Goal: Task Accomplishment & Management: Manage account settings

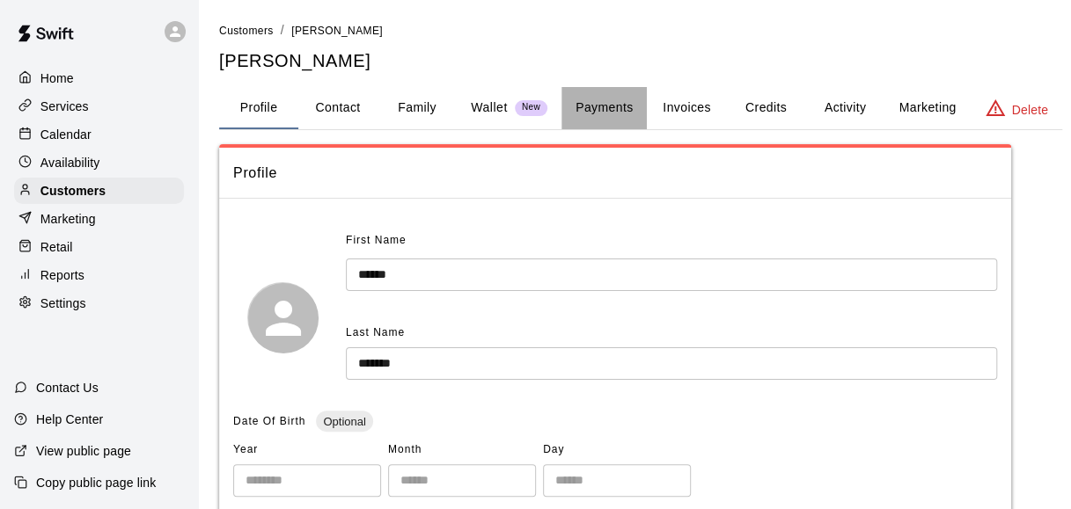
click at [610, 103] on button "Payments" at bounding box center [603, 108] width 85 height 42
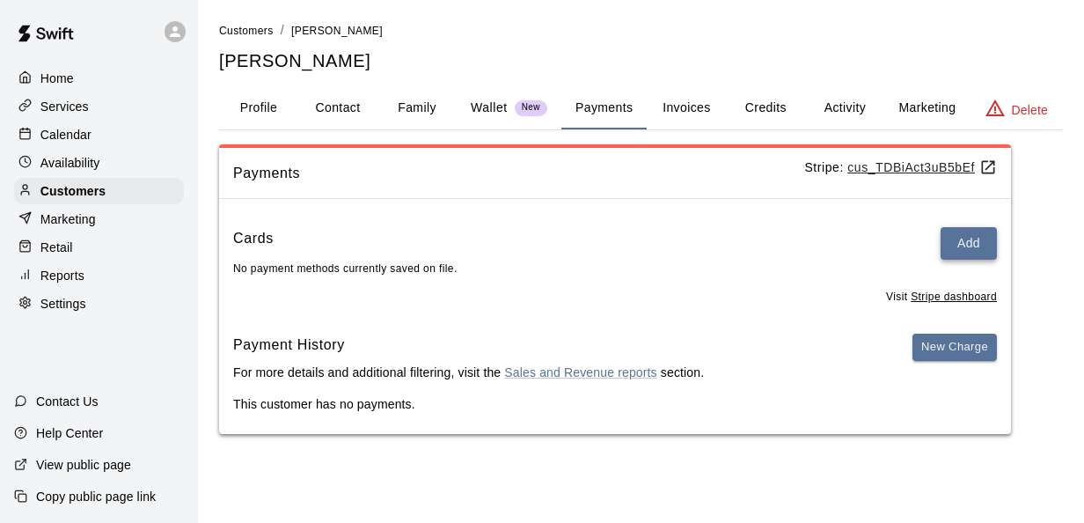
click at [959, 241] on button "Add" at bounding box center [968, 243] width 56 height 33
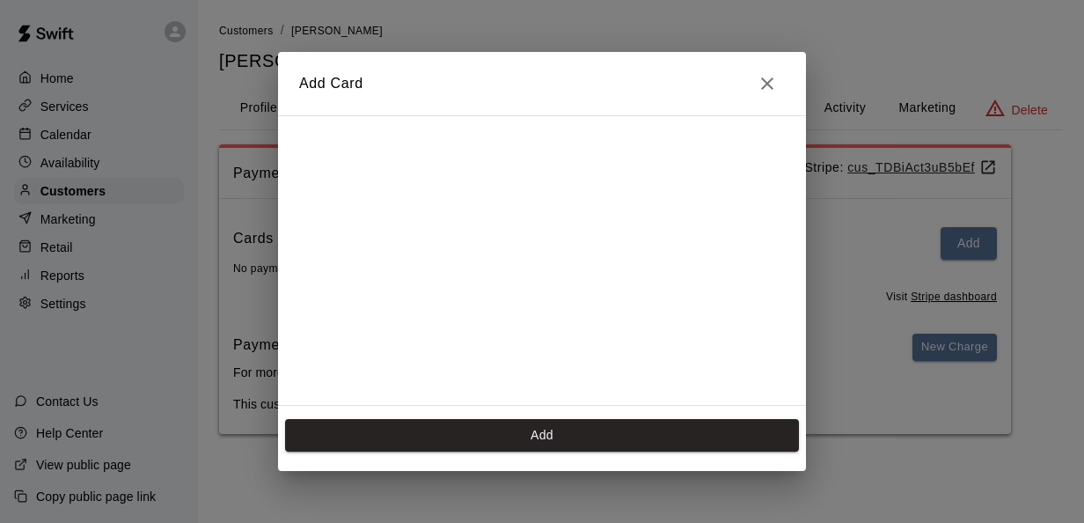
scroll to position [281, 0]
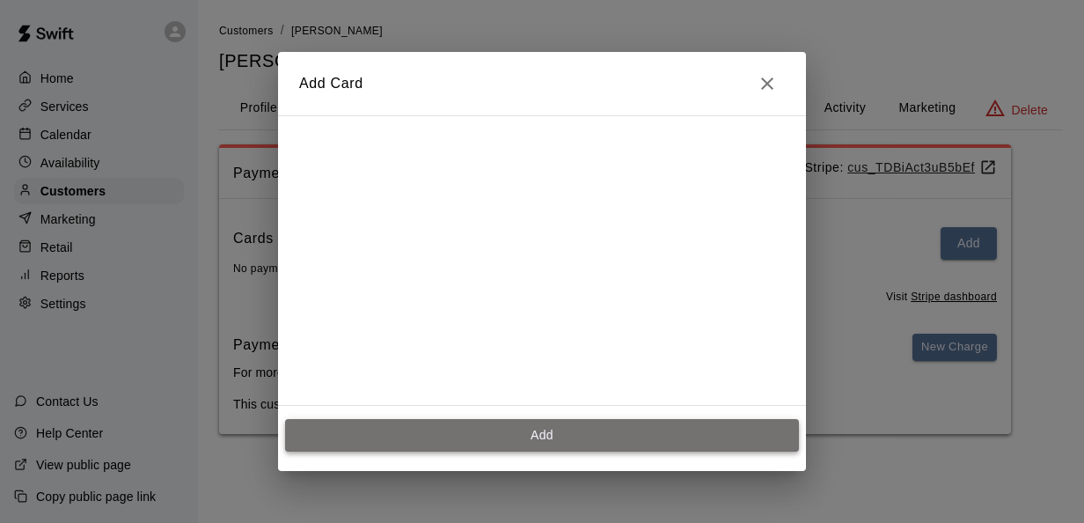
click at [413, 433] on button "Add" at bounding box center [542, 435] width 514 height 33
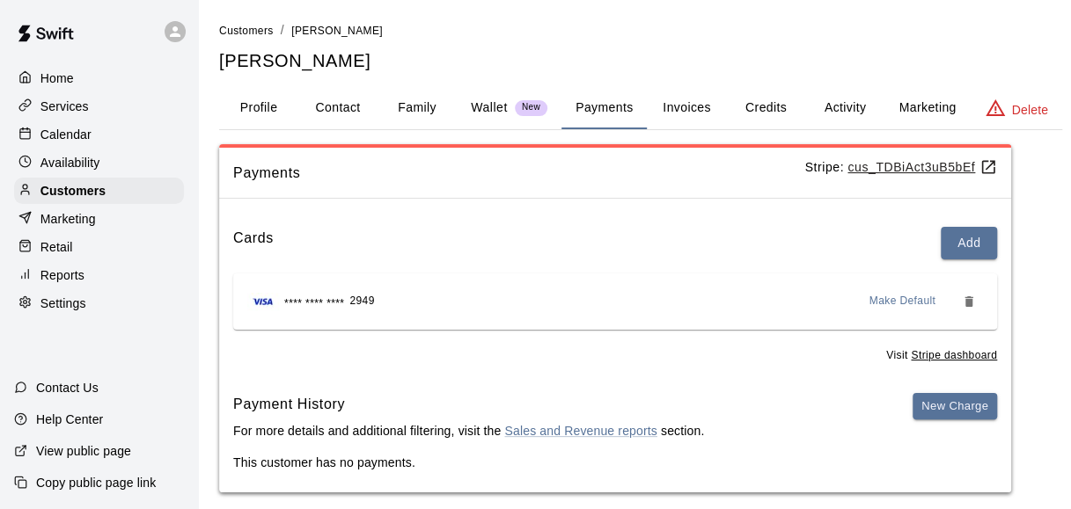
scroll to position [18, 0]
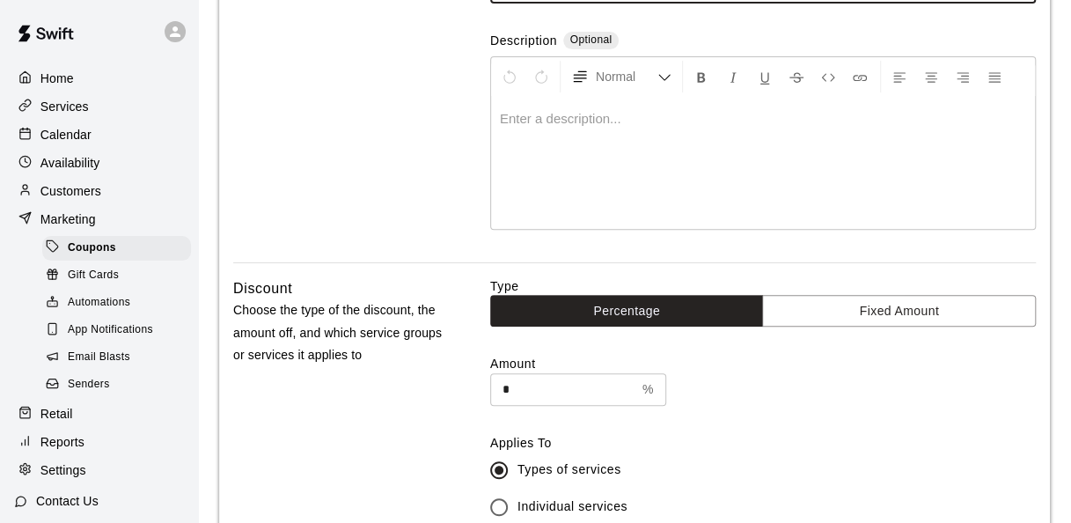
scroll to position [228, 0]
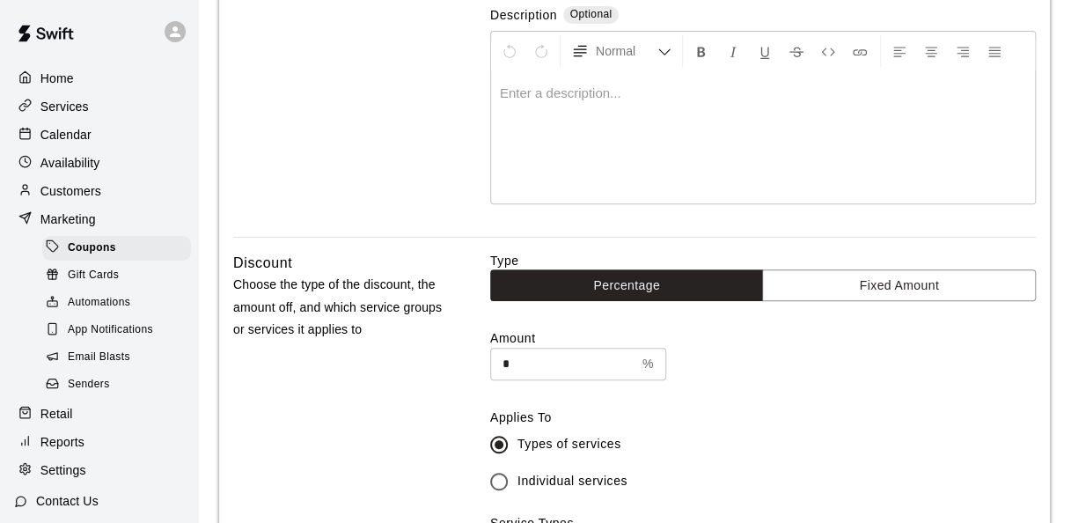
type input "*****"
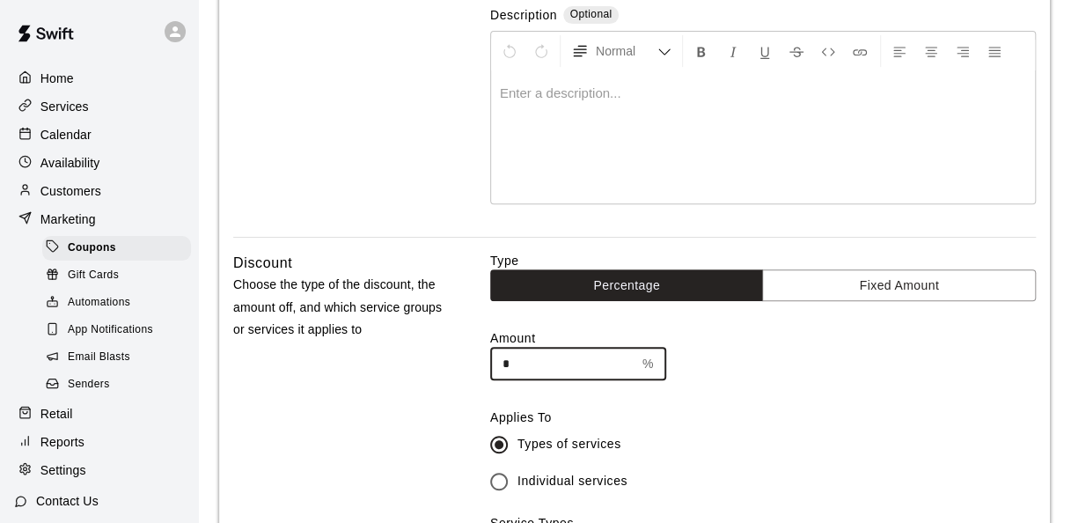
click at [533, 361] on input "*" at bounding box center [562, 364] width 145 height 33
type input "*"
type input "**"
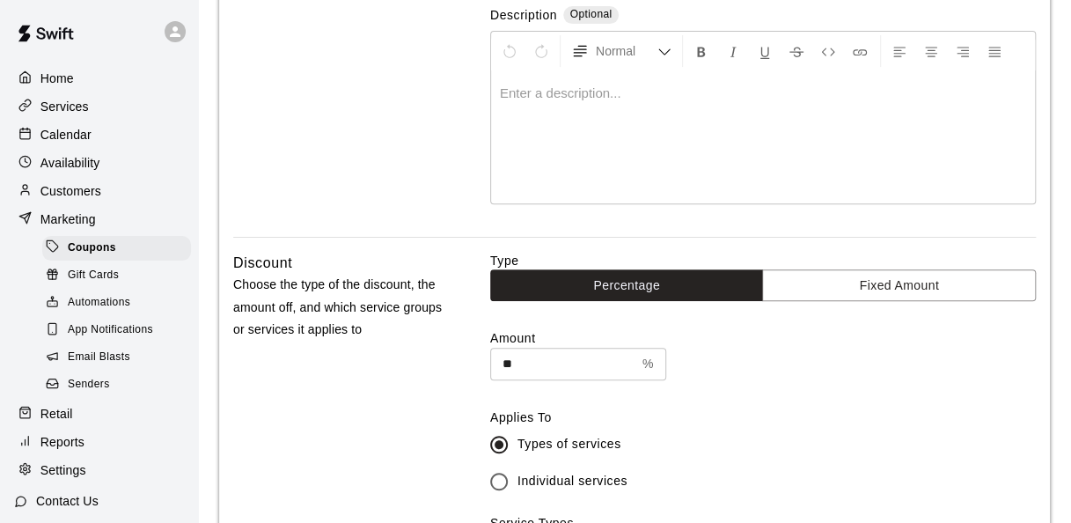
click at [744, 331] on label "Amount" at bounding box center [762, 338] width 545 height 18
click at [635, 348] on input "**" at bounding box center [562, 364] width 145 height 33
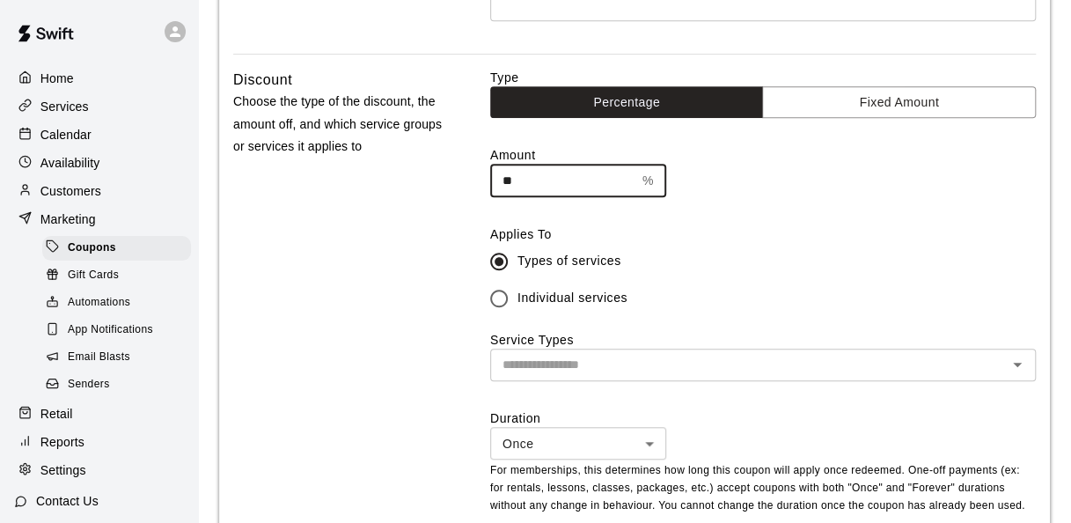
scroll to position [413, 0]
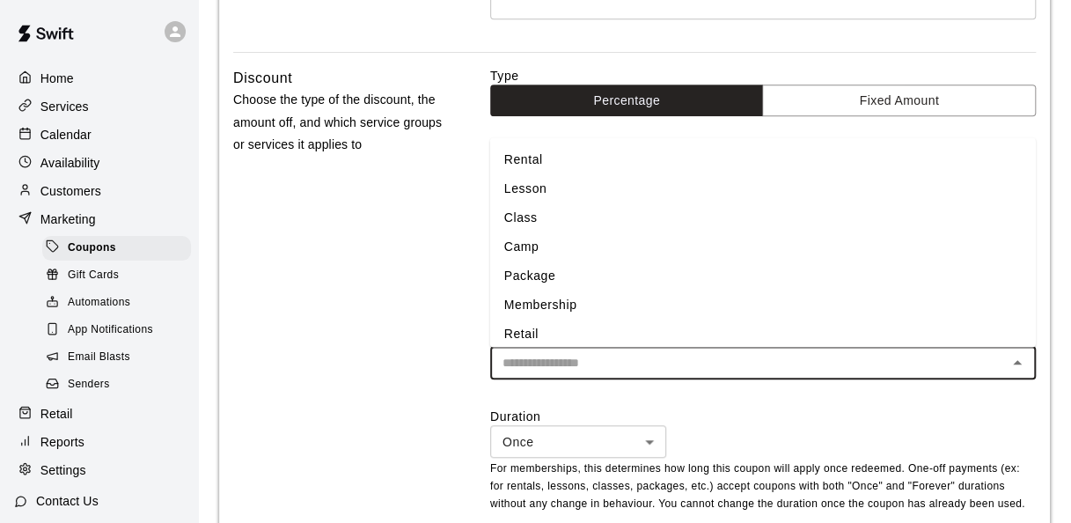
click at [646, 361] on input "text" at bounding box center [748, 363] width 506 height 22
click at [544, 303] on li "Membership" at bounding box center [762, 304] width 545 height 29
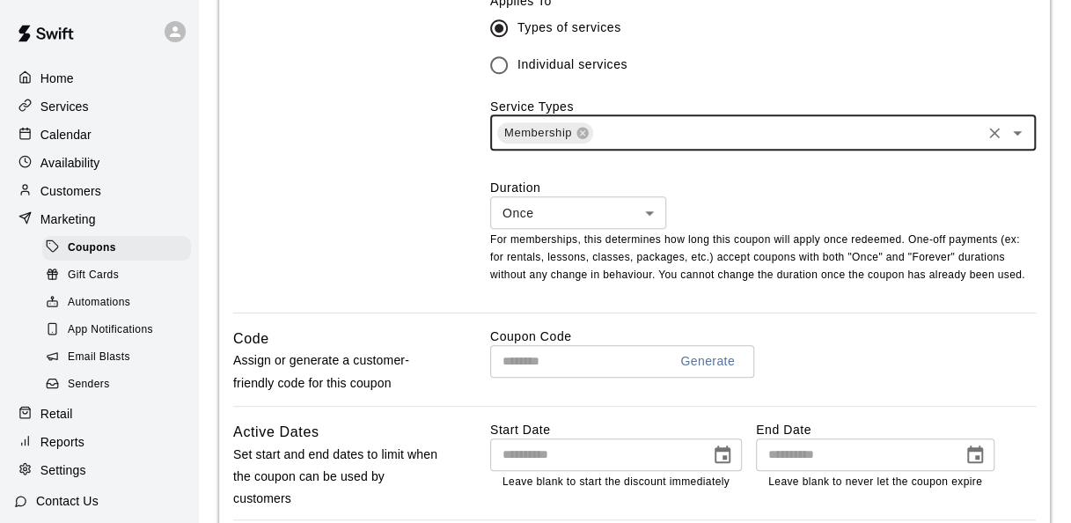
scroll to position [650, 0]
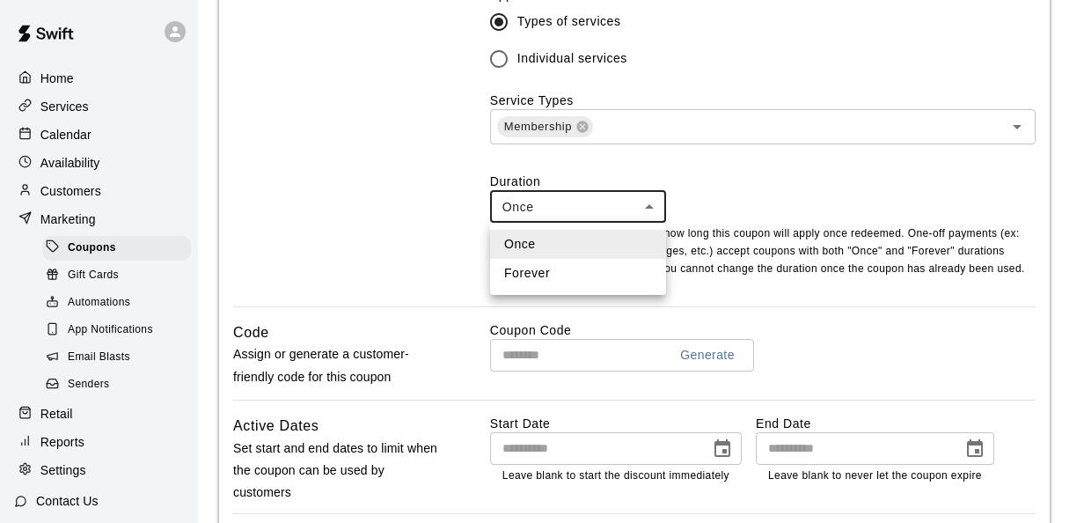
click at [570, 209] on body "Home Services Calendar Availability Customers Marketing Coupons Gift Cards Auto…" at bounding box center [542, 115] width 1084 height 1530
click at [543, 272] on li "Forever" at bounding box center [578, 273] width 176 height 29
type input "*******"
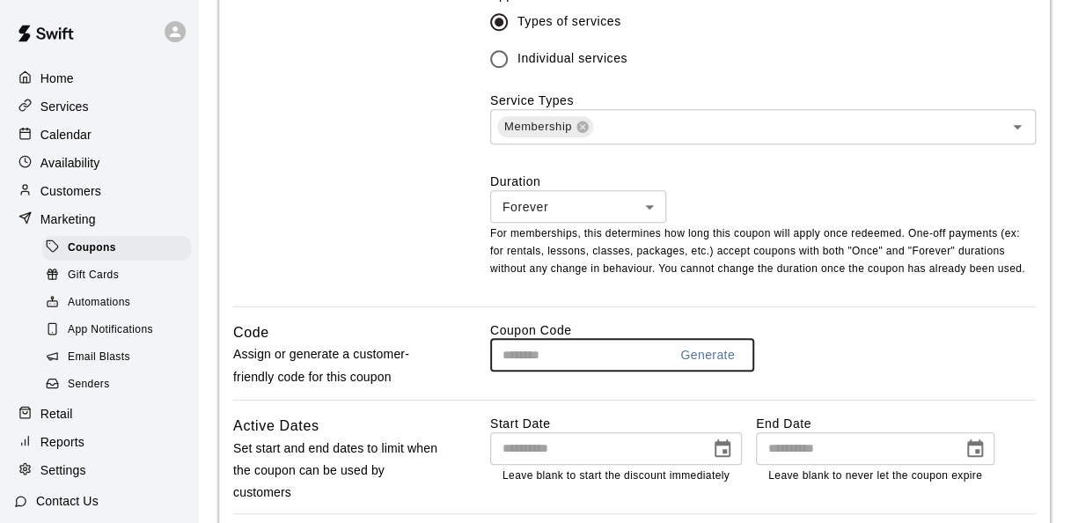
click at [542, 361] on input "text" at bounding box center [572, 355] width 164 height 33
type input "*****"
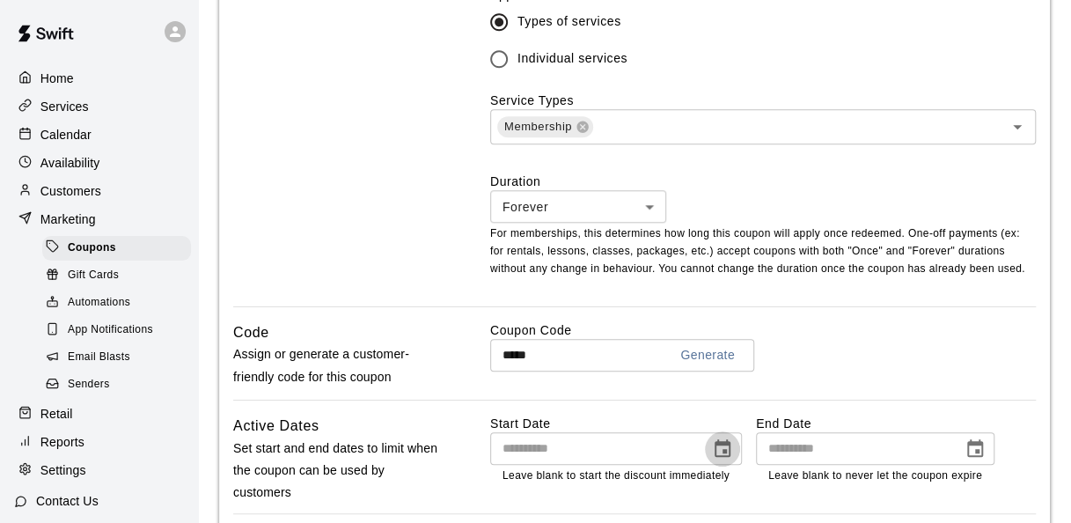
click at [733, 454] on icon "Choose date" at bounding box center [722, 448] width 21 height 21
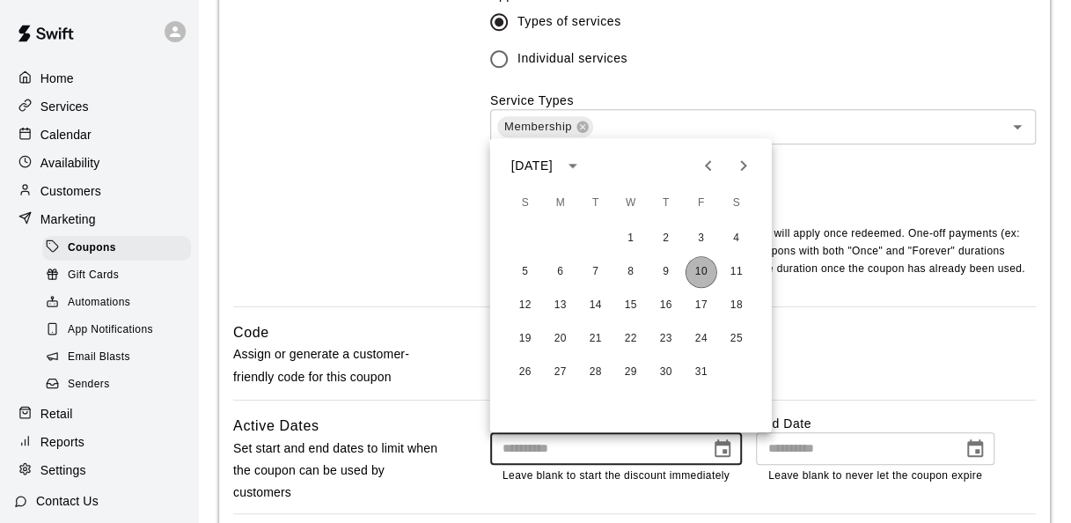
click at [699, 269] on button "10" at bounding box center [701, 272] width 32 height 32
type input "**********"
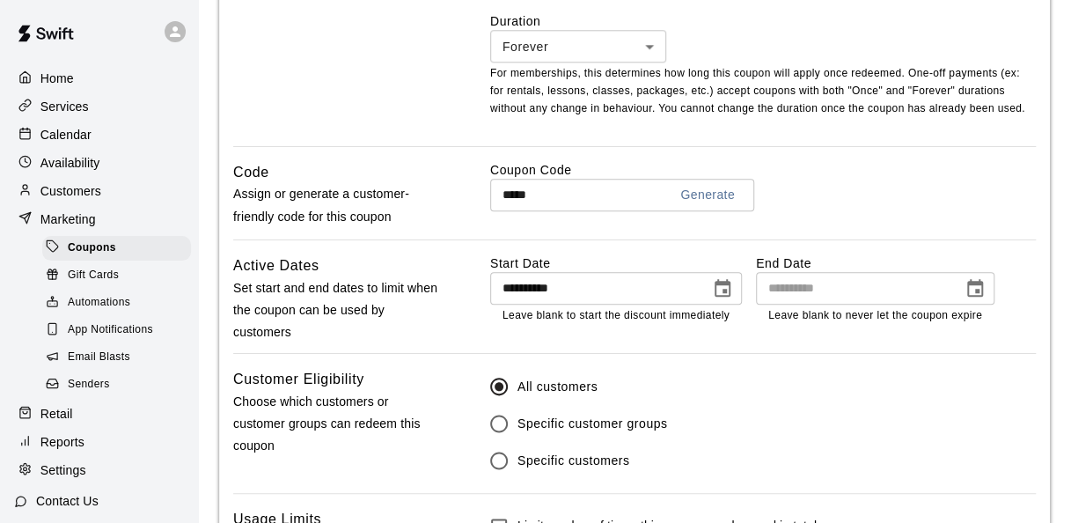
scroll to position [1006, 0]
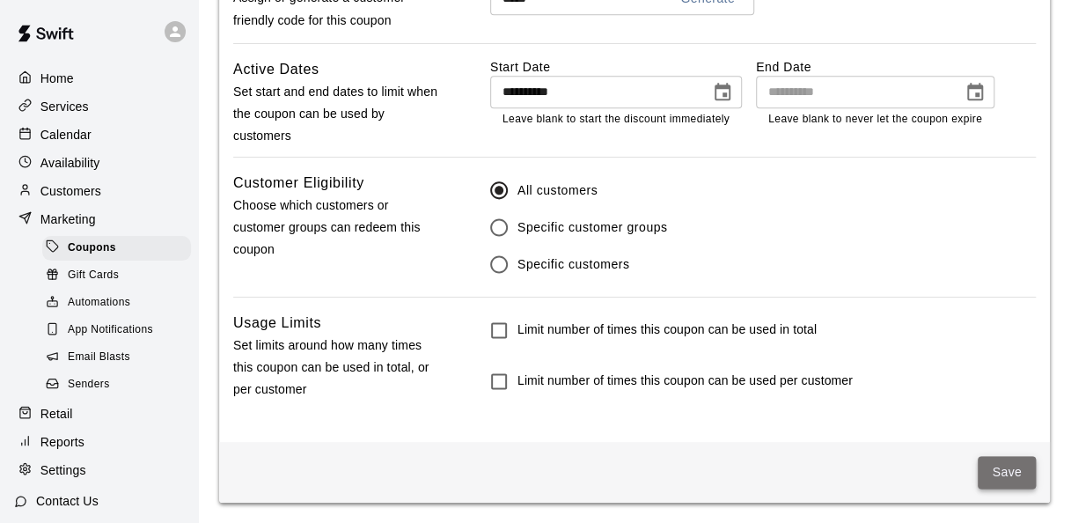
click at [998, 459] on button "Save" at bounding box center [1006, 472] width 58 height 33
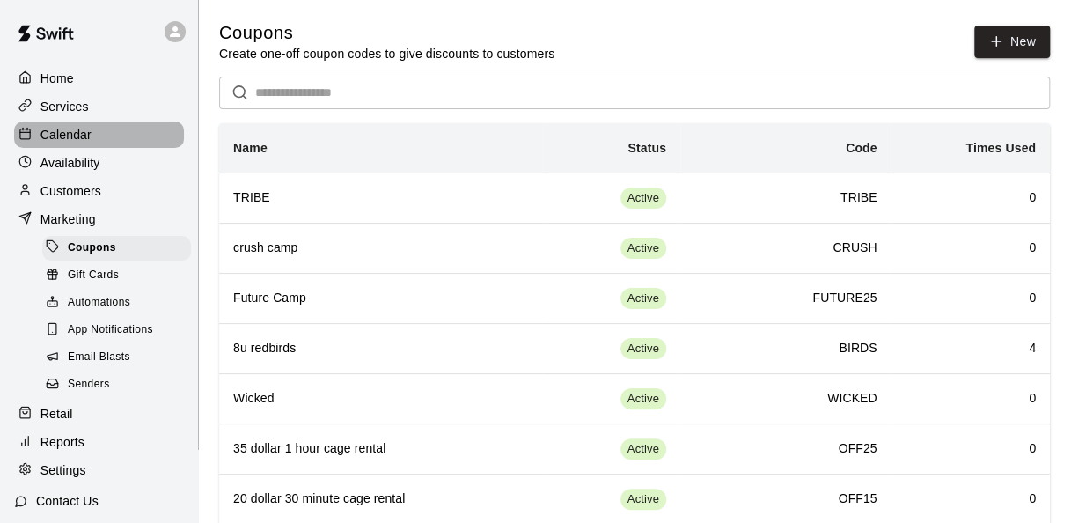
click at [143, 148] on div "Calendar" at bounding box center [99, 134] width 170 height 26
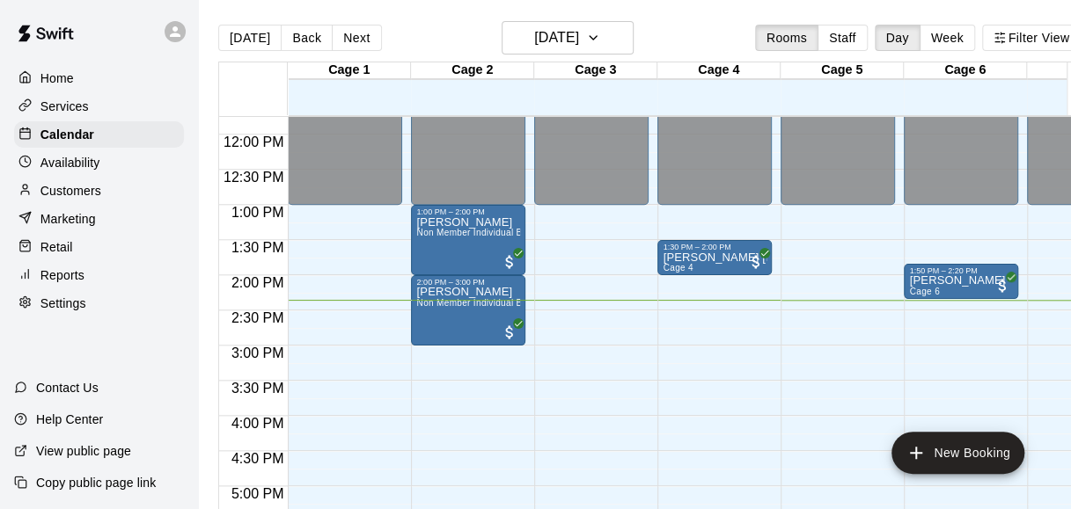
scroll to position [827, 0]
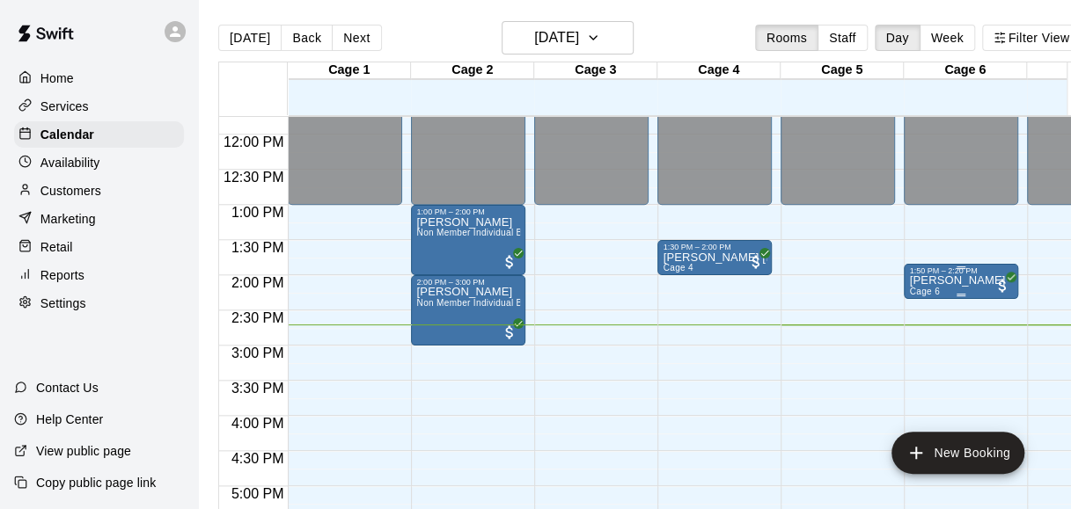
click at [936, 281] on p "[PERSON_NAME]" at bounding box center [957, 281] width 96 height 0
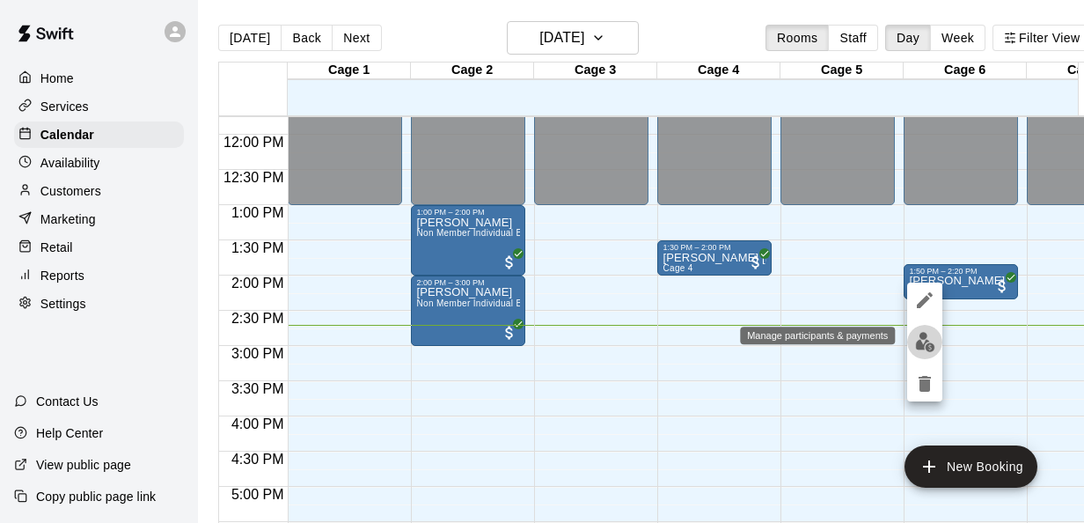
click at [918, 347] on img "edit" at bounding box center [925, 342] width 20 height 20
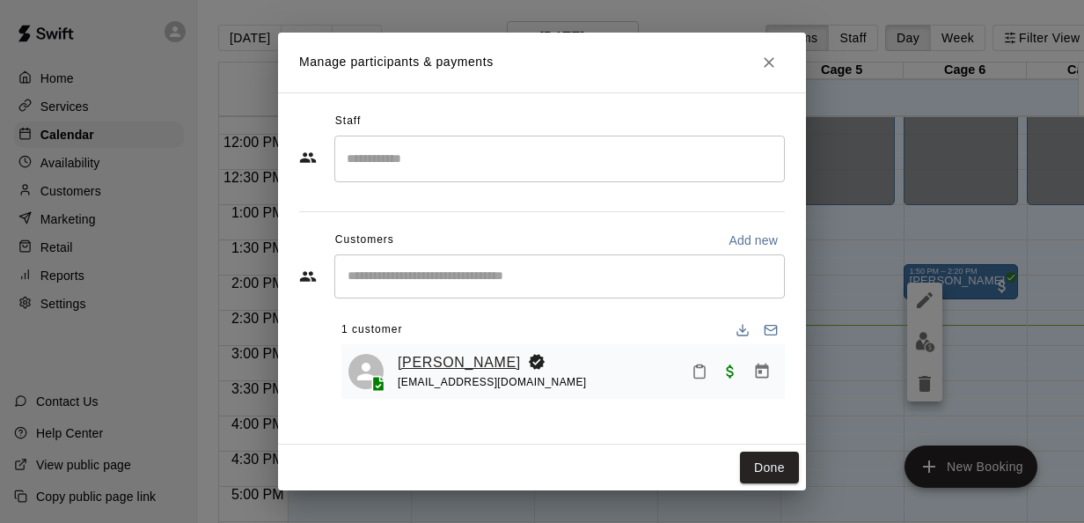
click at [442, 357] on link "[PERSON_NAME]" at bounding box center [459, 362] width 123 height 23
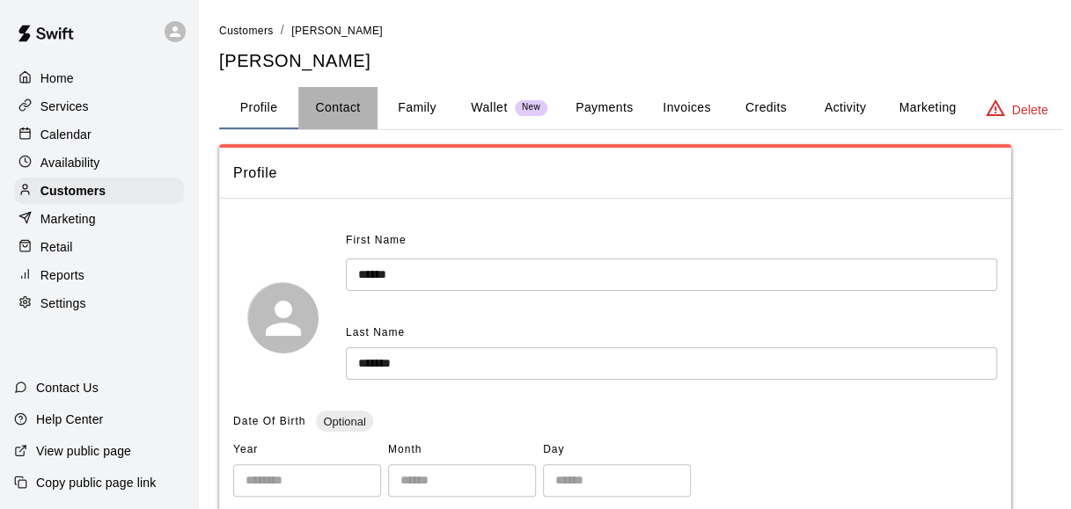
click at [355, 99] on button "Contact" at bounding box center [337, 108] width 79 height 42
select select "**"
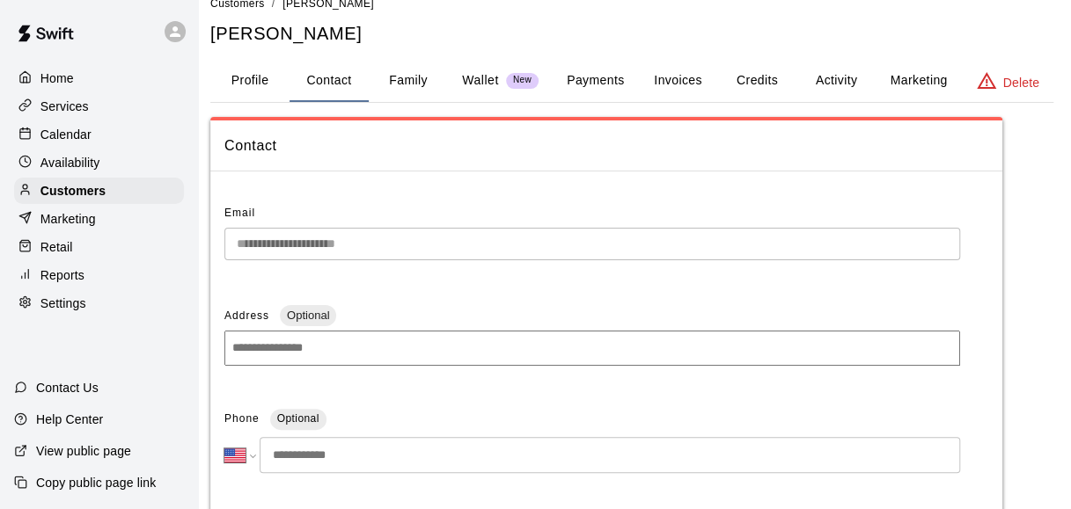
scroll to position [26, 10]
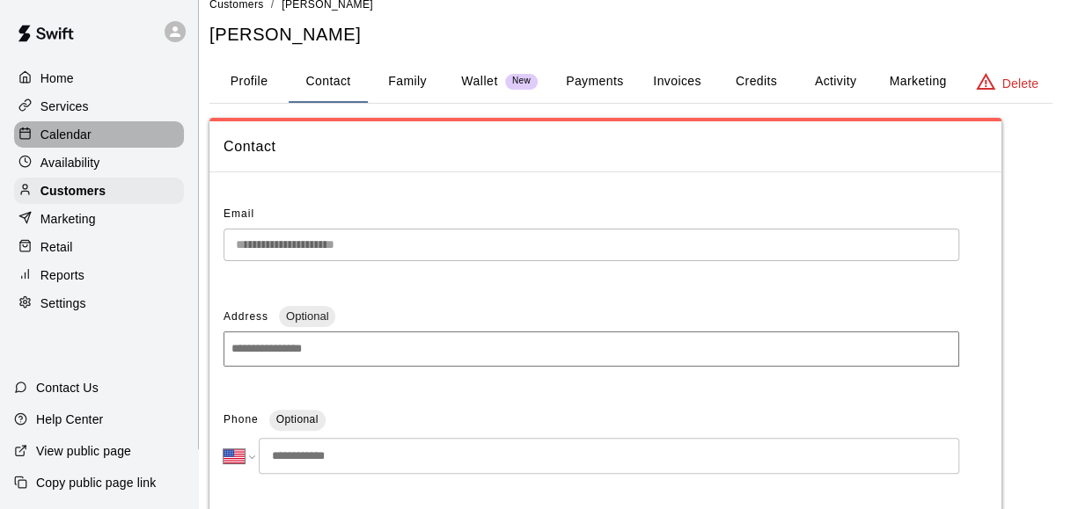
click at [124, 141] on div "Calendar" at bounding box center [99, 134] width 170 height 26
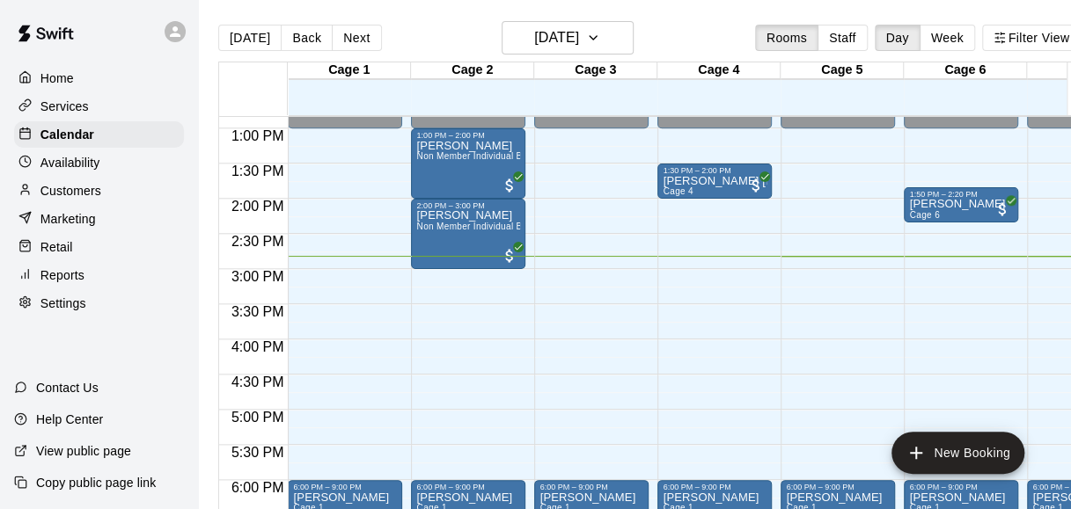
scroll to position [905, 0]
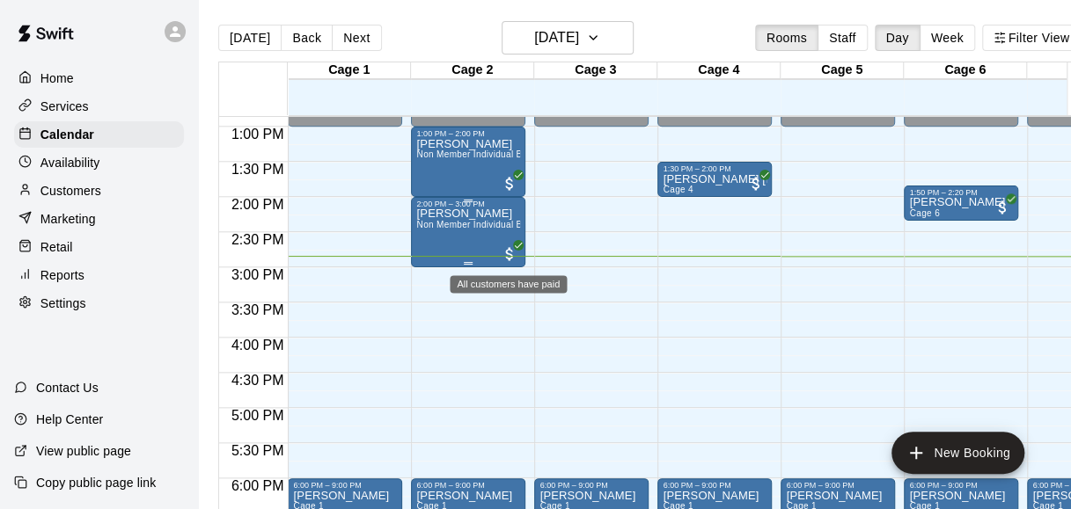
click at [508, 248] on span "All customers have paid" at bounding box center [510, 254] width 18 height 18
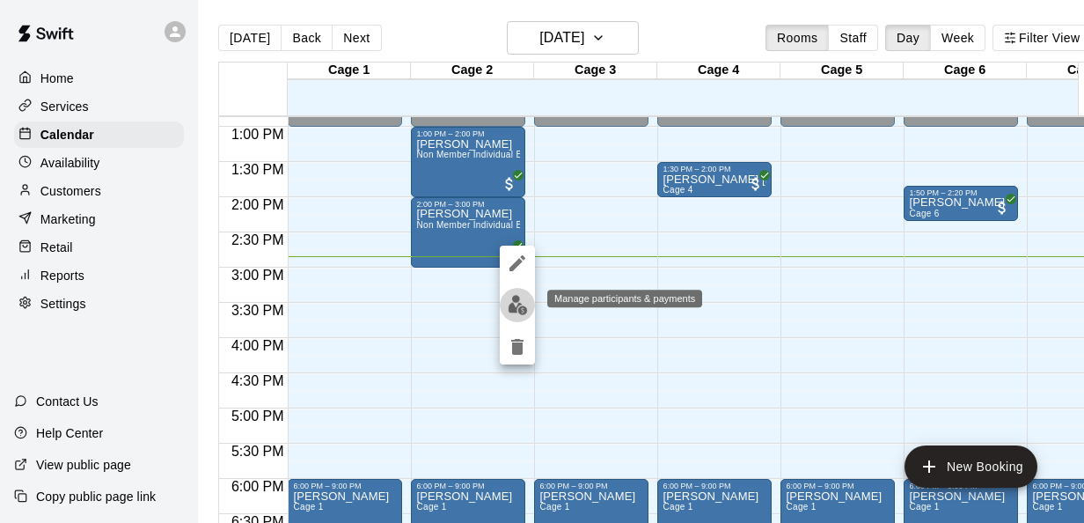
click at [519, 317] on button "edit" at bounding box center [517, 305] width 35 height 34
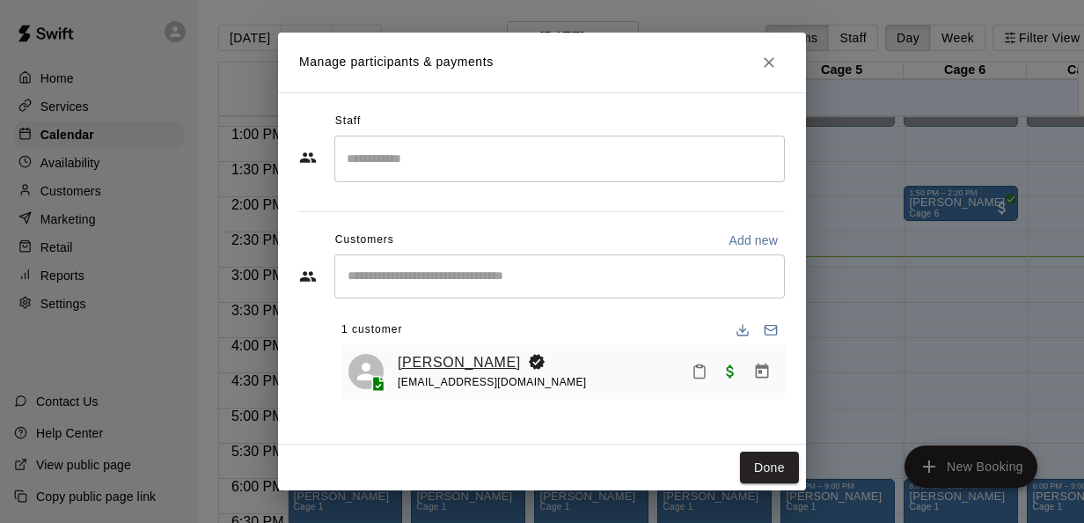
click at [459, 353] on link "[PERSON_NAME]" at bounding box center [459, 362] width 123 height 23
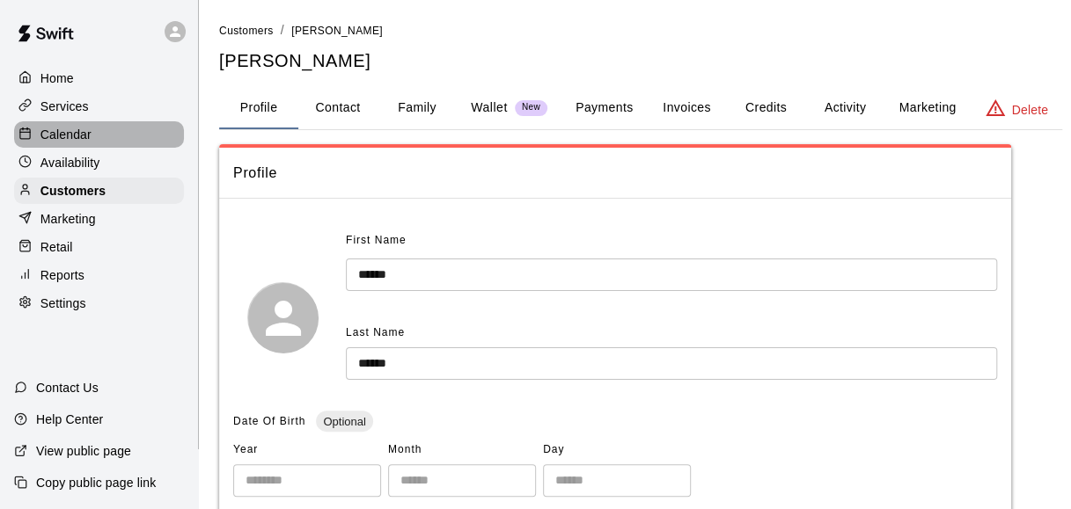
click at [38, 136] on div at bounding box center [29, 135] width 22 height 17
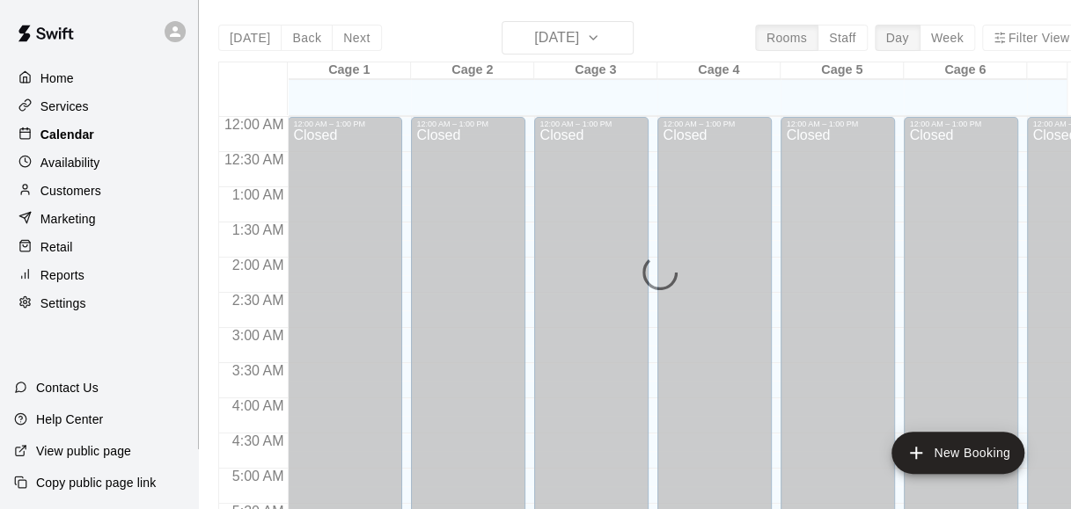
scroll to position [1045, 0]
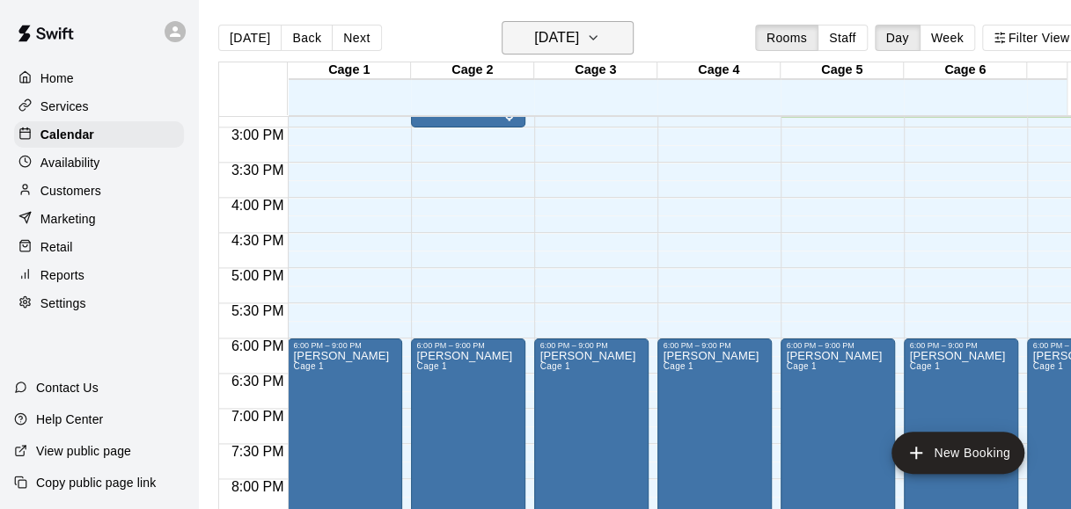
click at [547, 40] on h6 "[DATE]" at bounding box center [556, 38] width 45 height 25
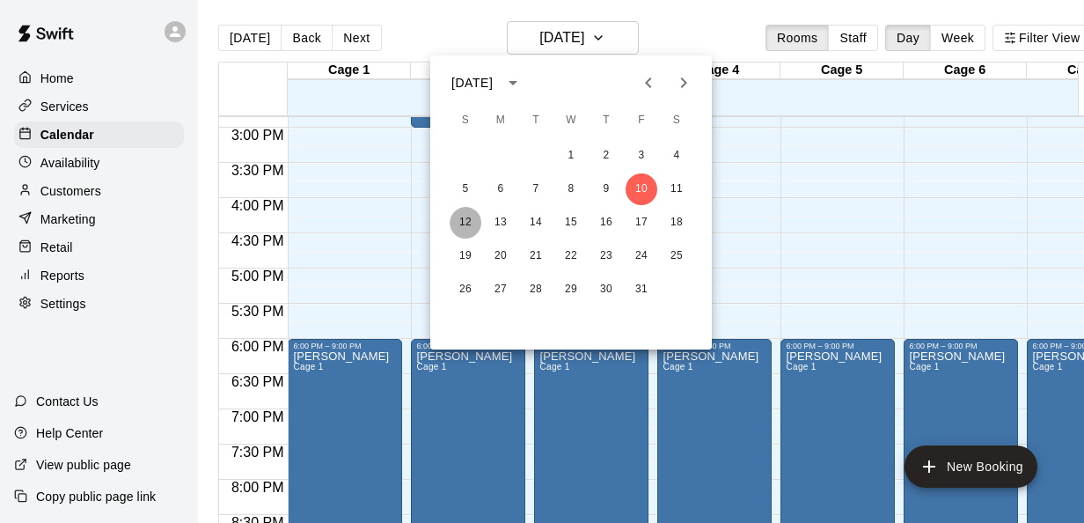
click at [477, 218] on button "12" at bounding box center [466, 223] width 32 height 32
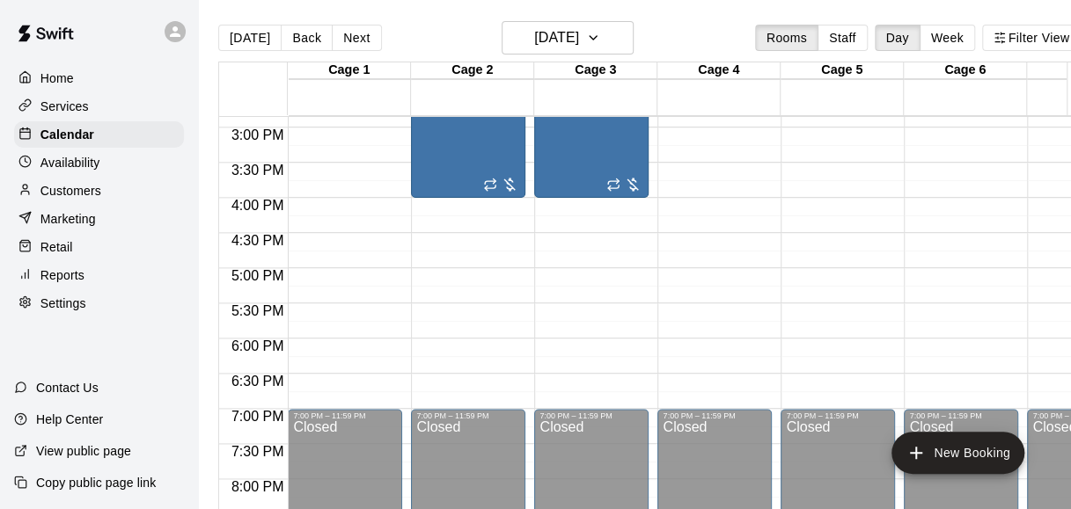
click at [546, 20] on main "[DATE] Back [DATE][DATE] Rooms Staff Day Week Filter View Cage 1 12 Sun Cage 2 …" at bounding box center [649, 269] width 903 height 538
click at [545, 50] on button "[DATE]" at bounding box center [567, 37] width 132 height 33
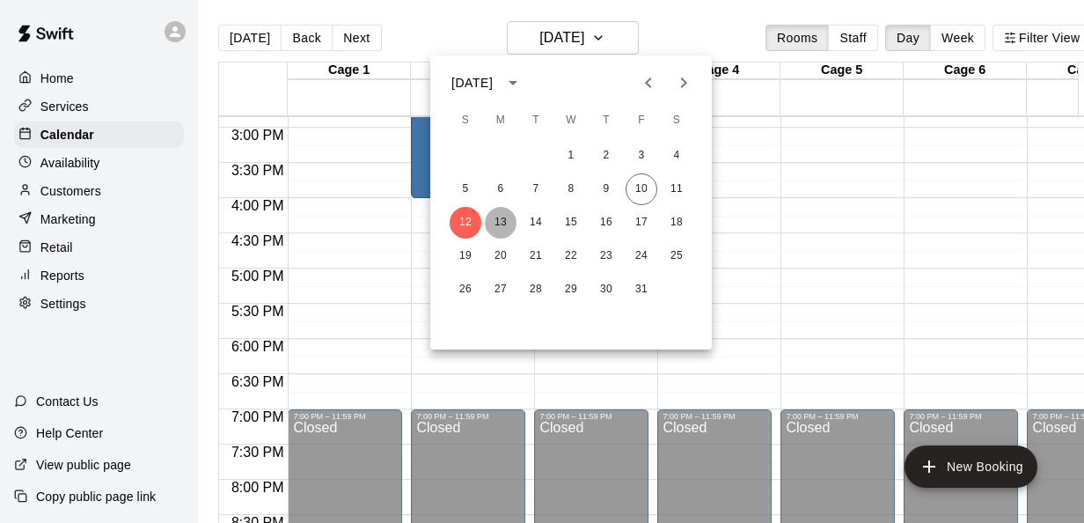
click at [495, 224] on button "13" at bounding box center [501, 223] width 32 height 32
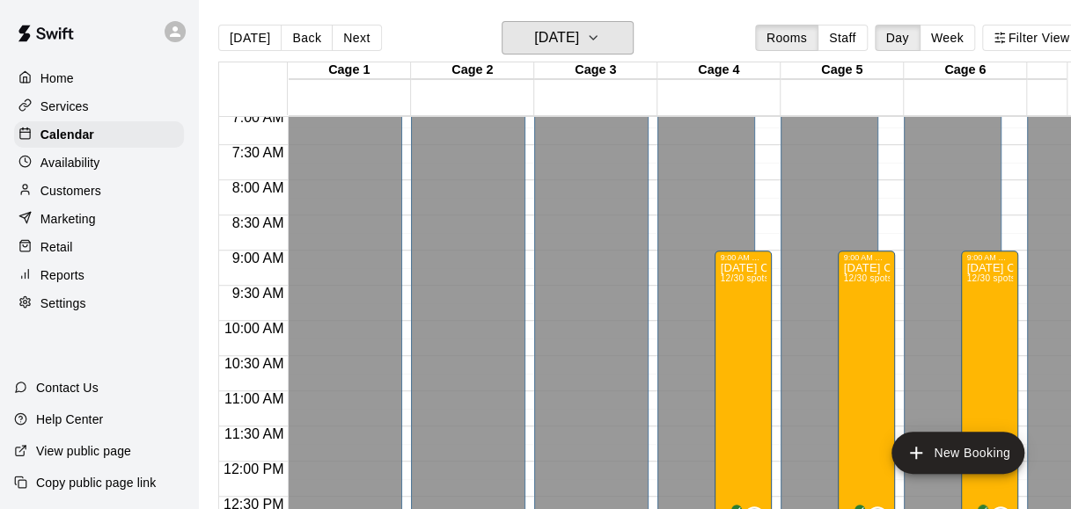
scroll to position [500, 0]
click at [538, 33] on h6 "[DATE]" at bounding box center [556, 38] width 45 height 25
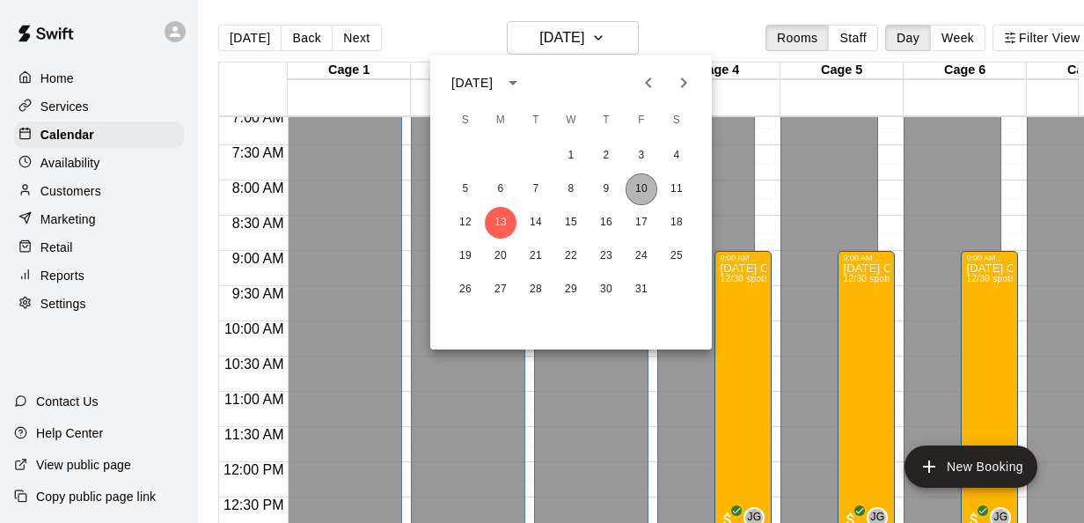
click at [640, 178] on button "10" at bounding box center [642, 189] width 32 height 32
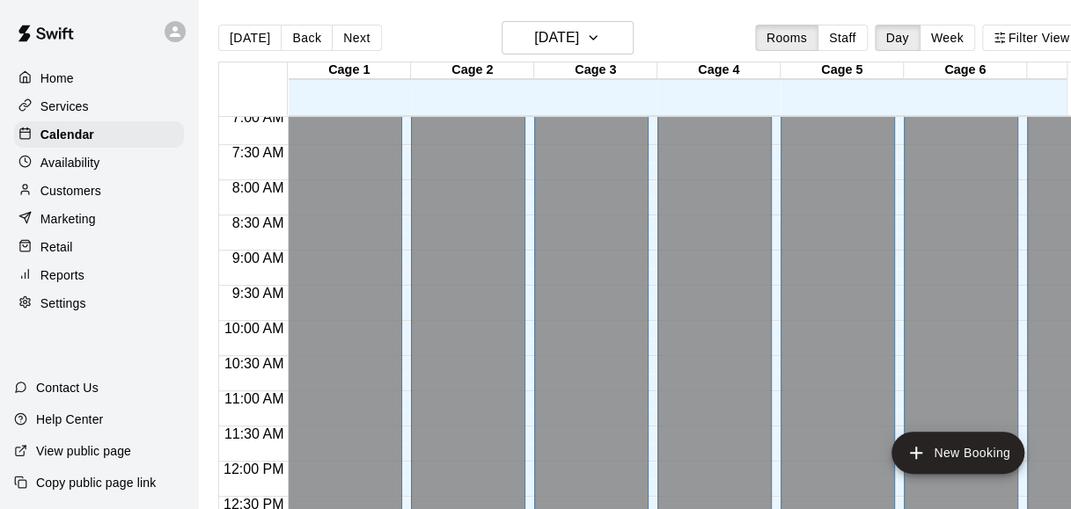
click at [640, 178] on div "Closed" at bounding box center [591, 84] width 104 height 910
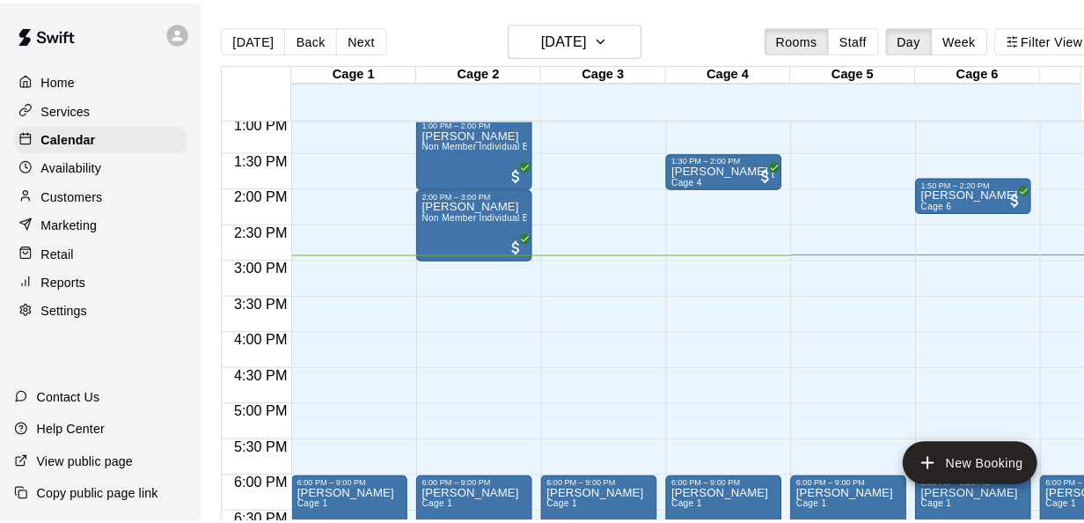
scroll to position [917, 0]
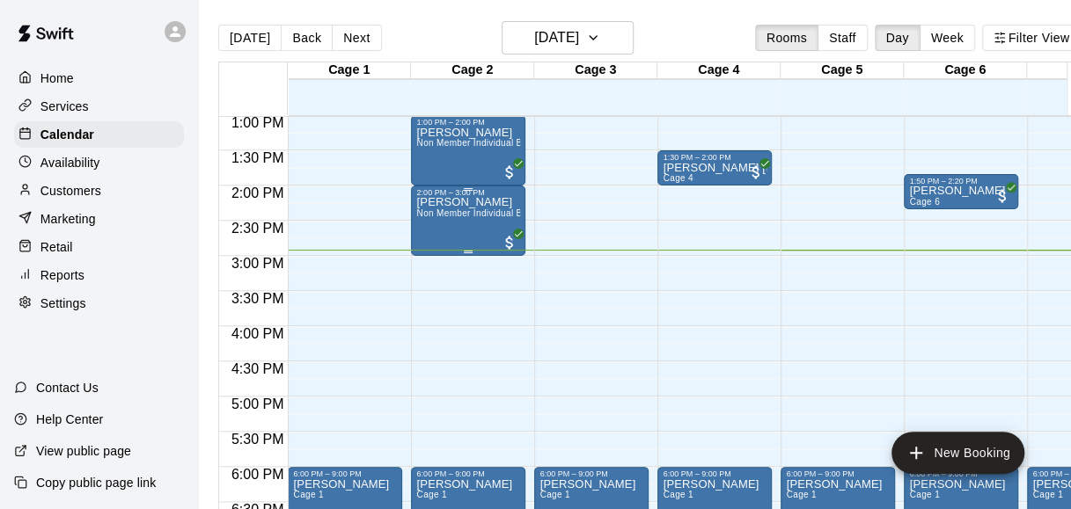
click at [506, 229] on div "[PERSON_NAME] Non Member Individual Baseball Cage Rental (5 or less players)" at bounding box center [468, 451] width 104 height 509
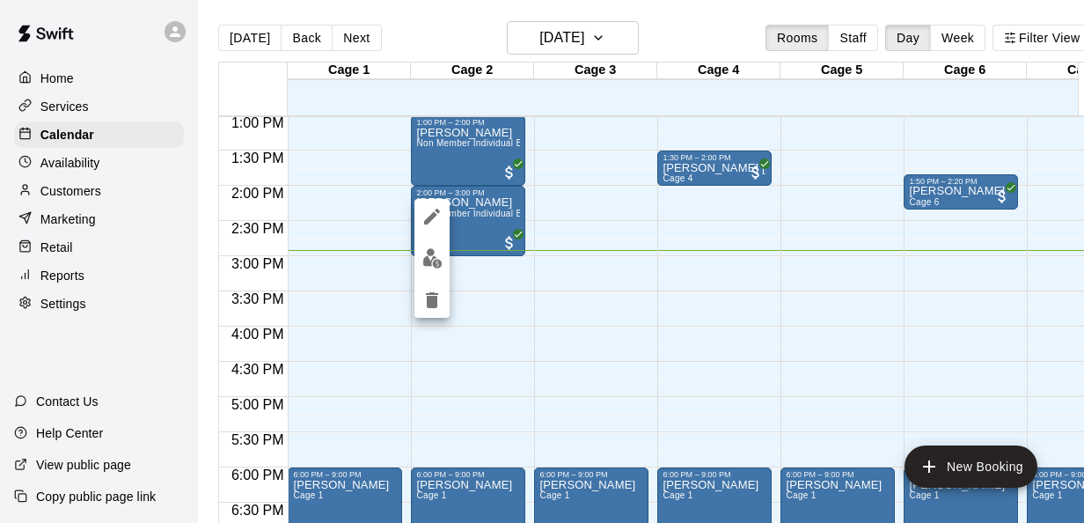
click at [487, 206] on div at bounding box center [542, 261] width 1084 height 523
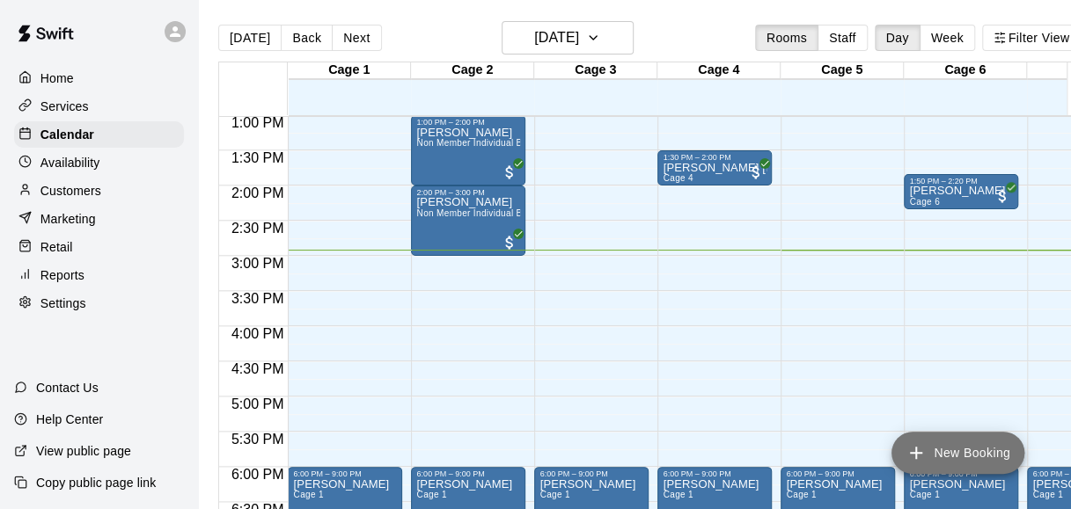
click at [970, 454] on button "New Booking" at bounding box center [957, 453] width 133 height 42
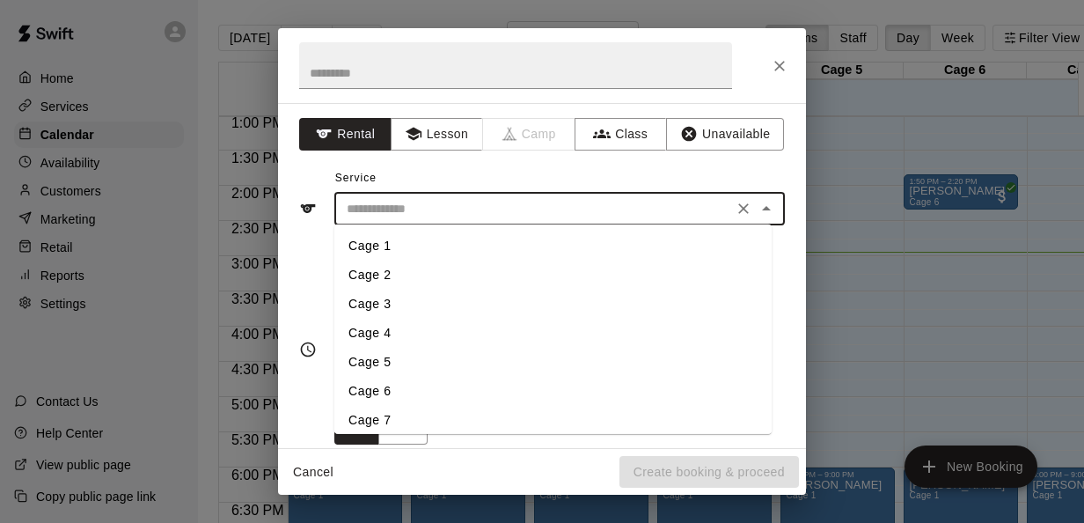
click at [573, 202] on input "text" at bounding box center [534, 209] width 388 height 22
click at [392, 268] on li "Cage 2" at bounding box center [552, 274] width 437 height 29
type input "******"
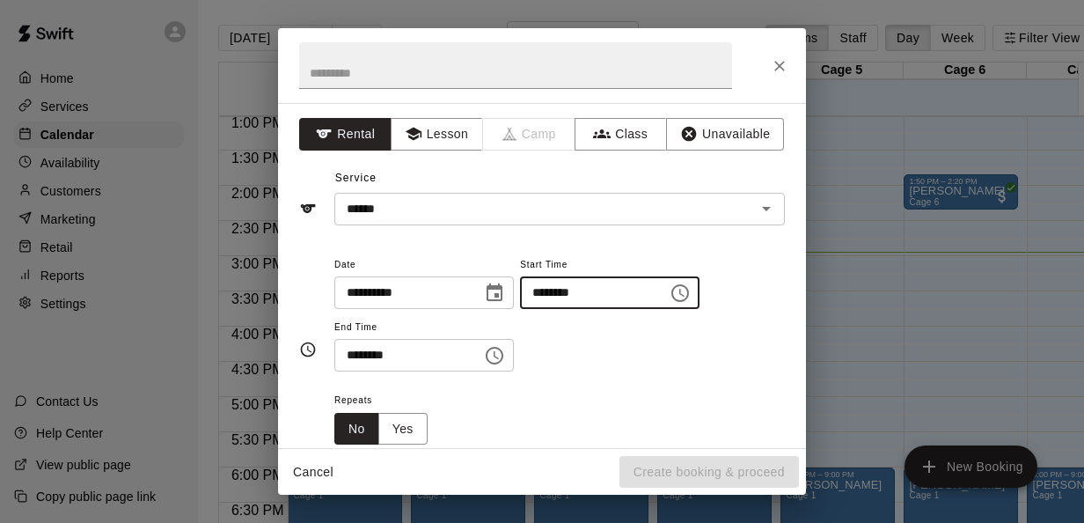
click at [558, 292] on input "********" at bounding box center [587, 292] width 135 height 33
type input "********"
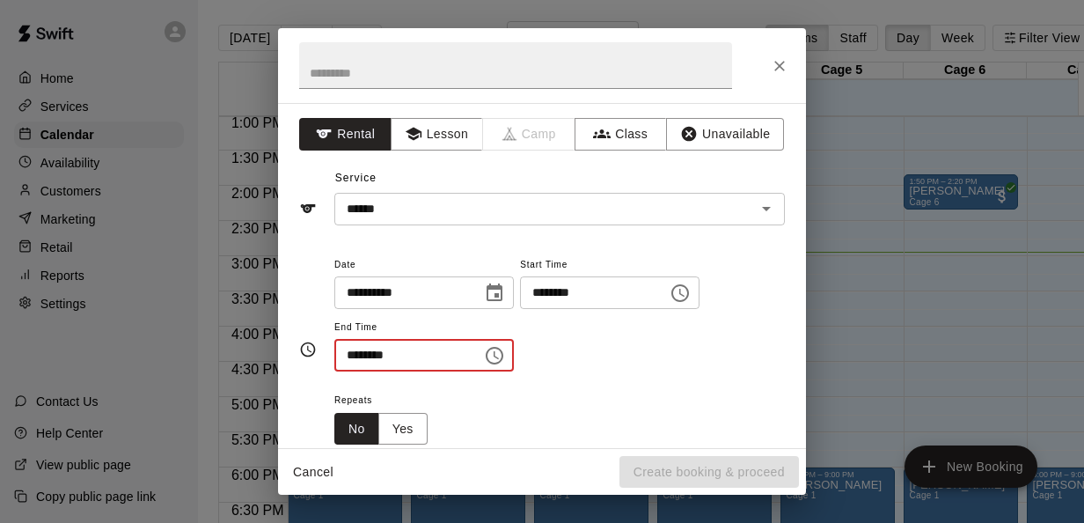
click at [363, 349] on input "********" at bounding box center [401, 355] width 135 height 33
click at [345, 353] on input "********" at bounding box center [401, 355] width 135 height 33
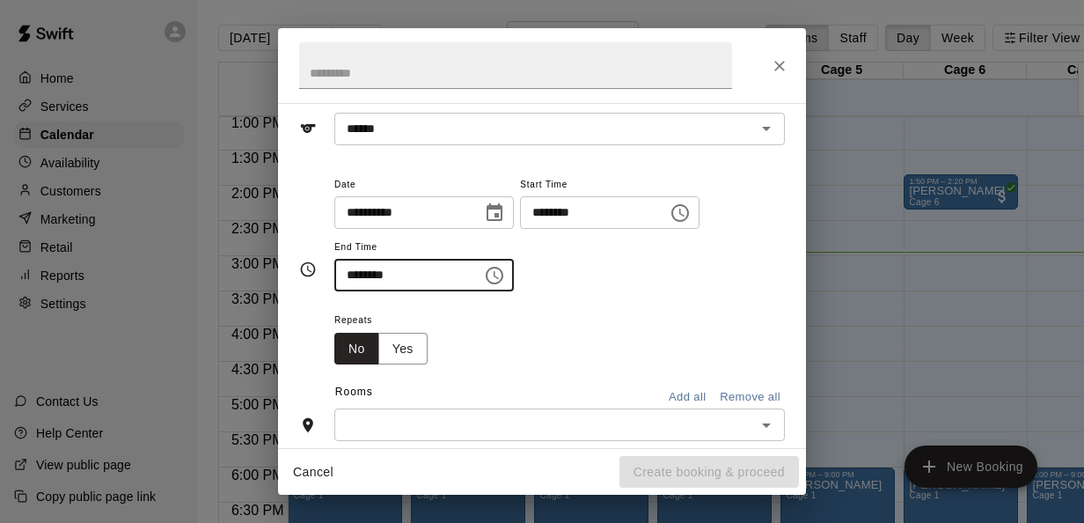
scroll to position [81, 0]
type input "********"
click at [401, 417] on input "text" at bounding box center [545, 424] width 411 height 22
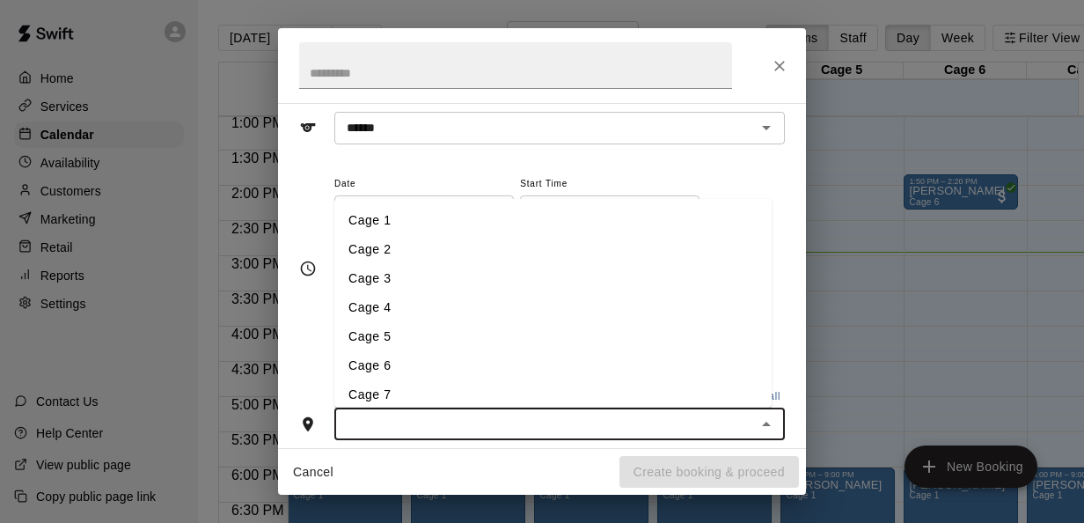
click at [412, 249] on li "Cage 2" at bounding box center [552, 248] width 437 height 29
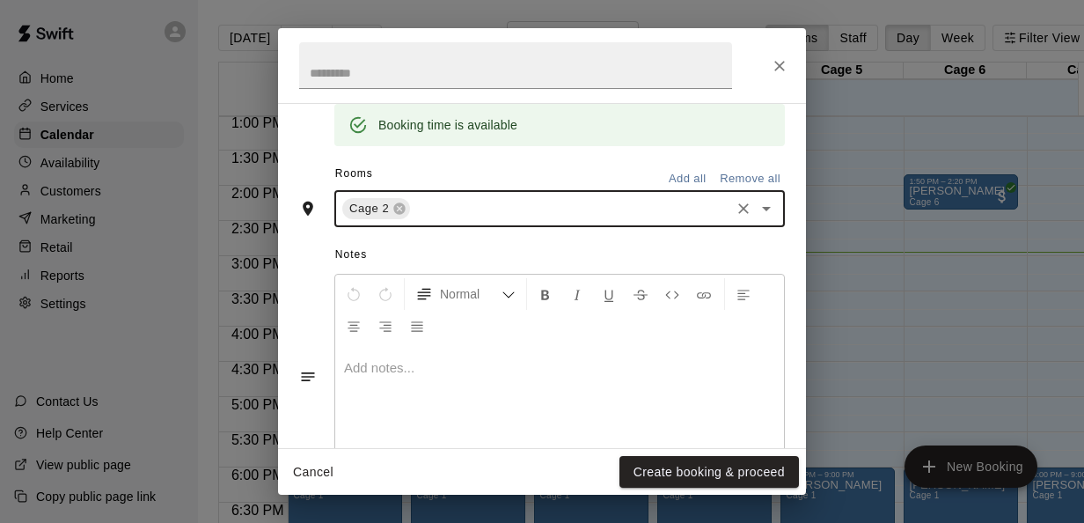
scroll to position [366, 0]
click at [689, 457] on button "Create booking & proceed" at bounding box center [708, 472] width 179 height 33
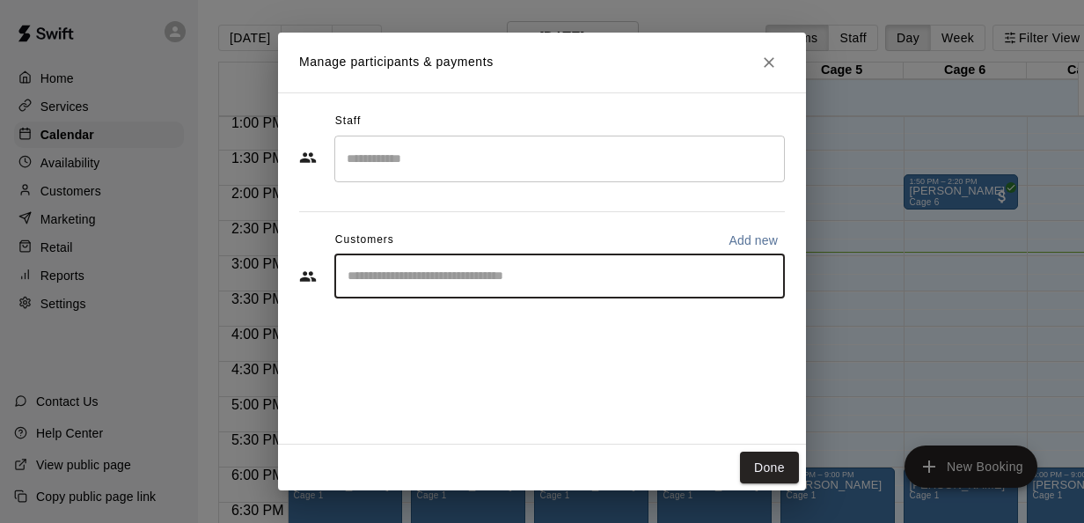
click at [406, 274] on input "Start typing to search customers..." at bounding box center [559, 276] width 435 height 18
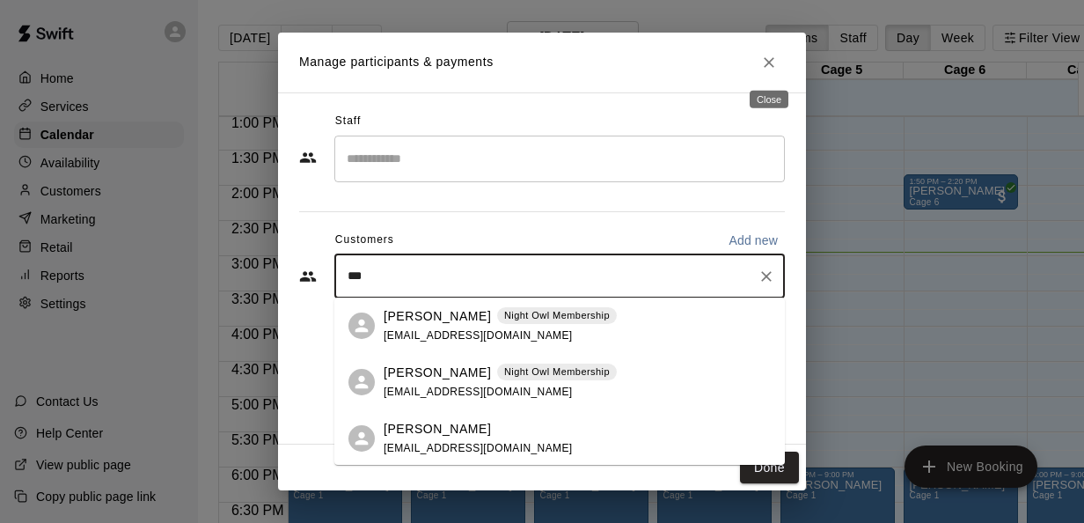
type input "***"
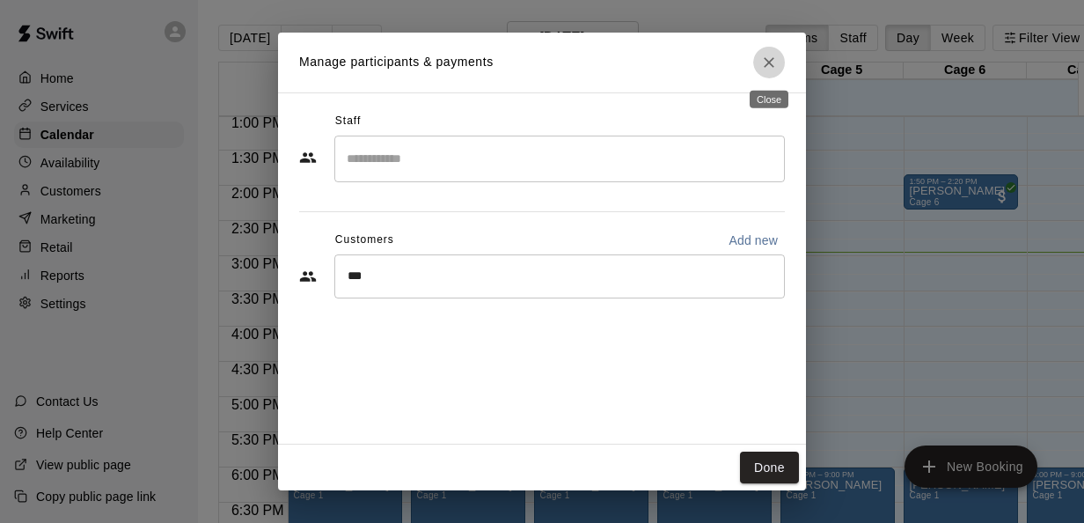
click at [778, 62] on button "Close" at bounding box center [769, 63] width 32 height 32
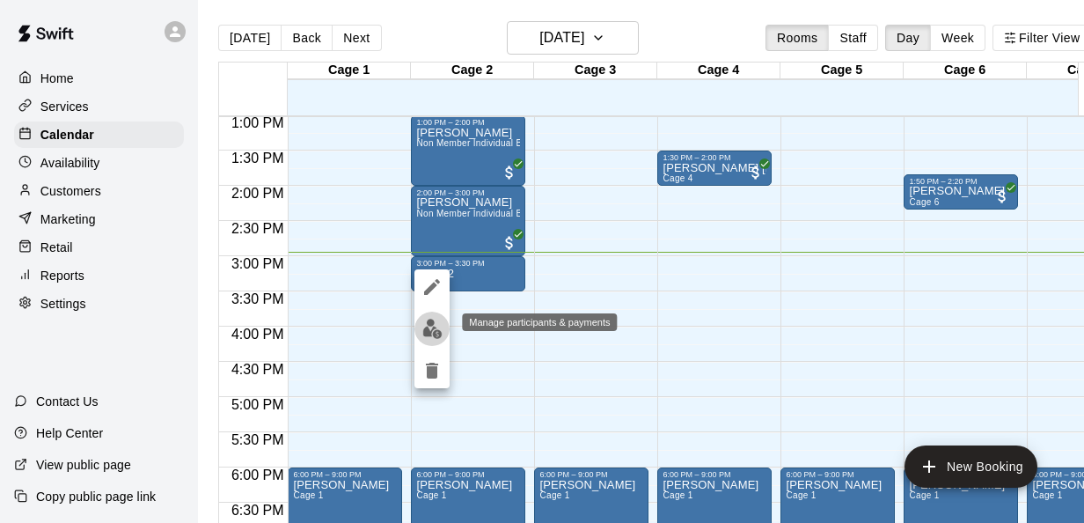
click at [422, 328] on img "edit" at bounding box center [432, 328] width 20 height 20
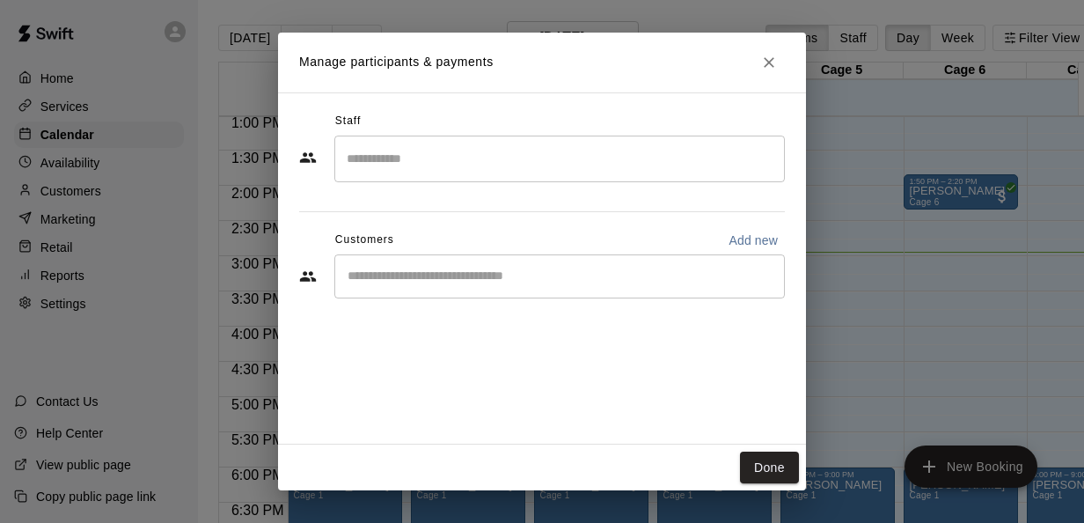
click at [532, 278] on input "Start typing to search customers..." at bounding box center [559, 276] width 435 height 18
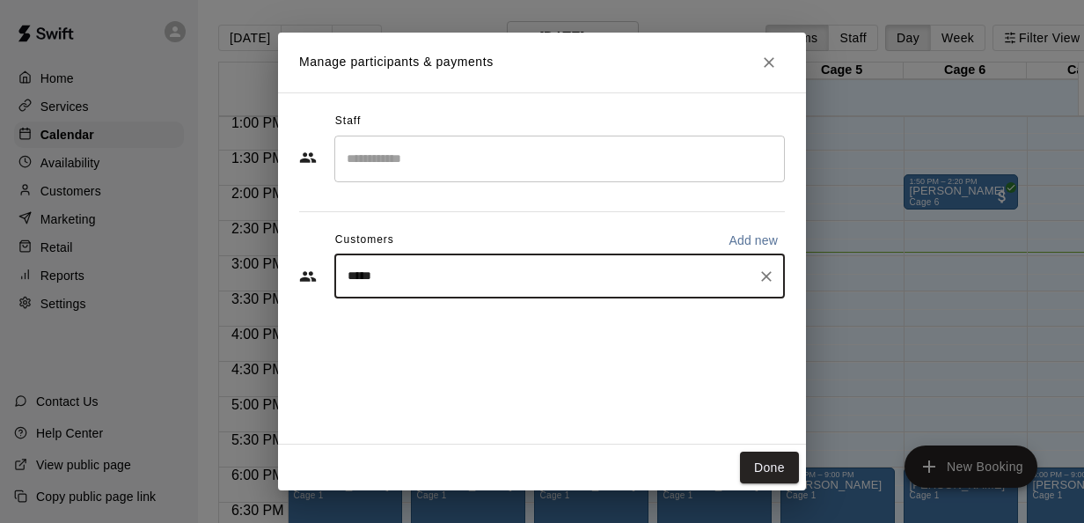
type input "******"
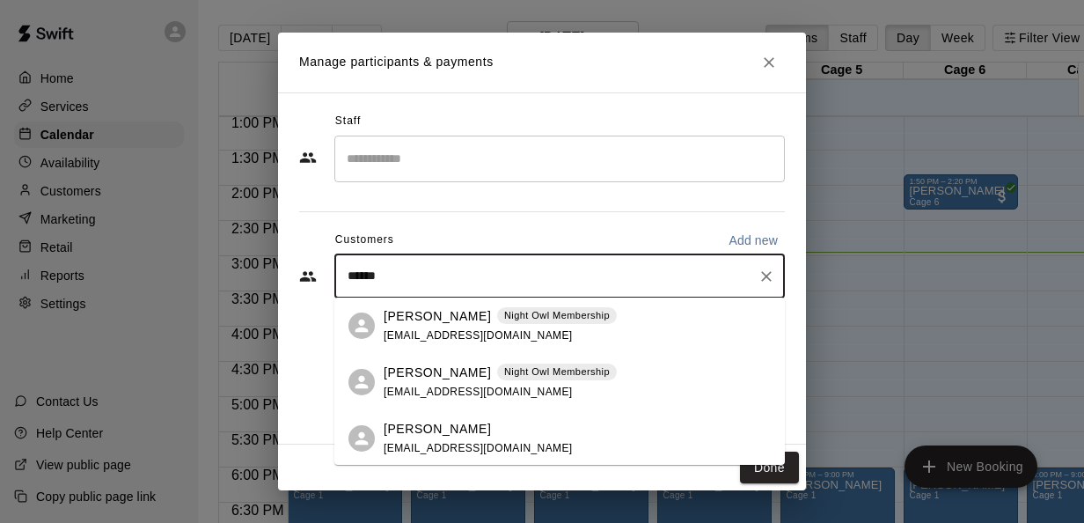
scroll to position [2, 0]
click at [482, 424] on div "[PERSON_NAME]" at bounding box center [478, 427] width 189 height 18
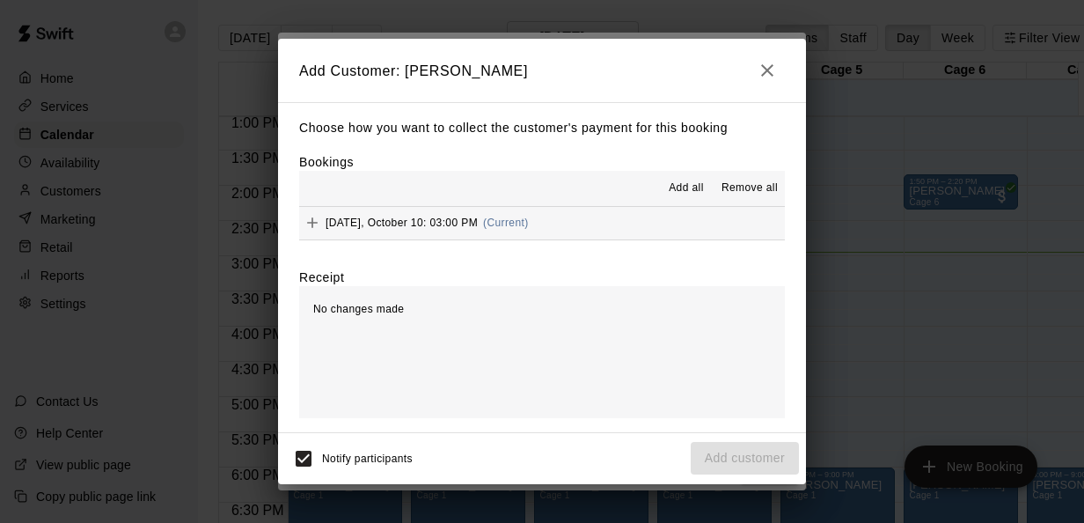
click at [503, 222] on span "(Current)" at bounding box center [506, 222] width 46 height 12
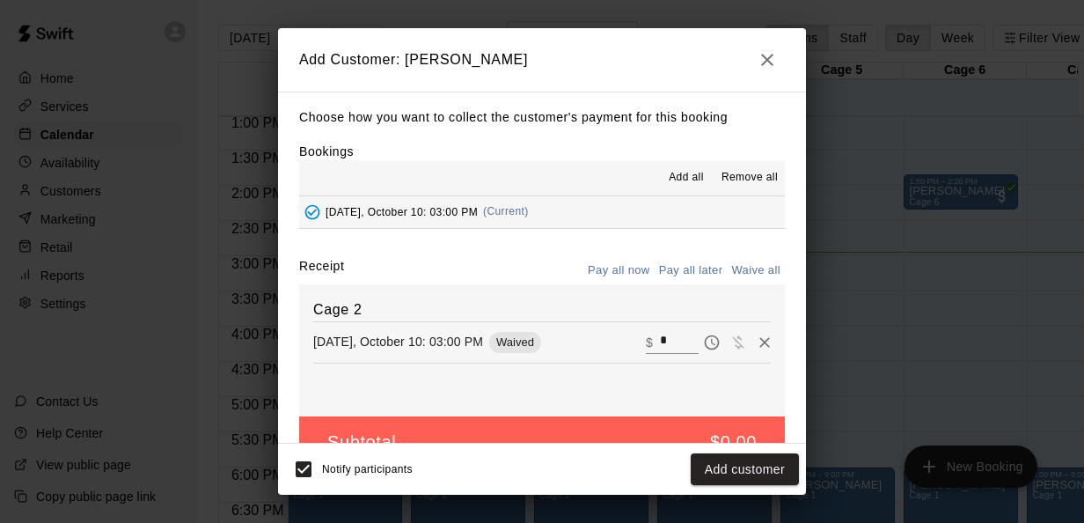
click at [660, 340] on input "*" at bounding box center [679, 341] width 39 height 23
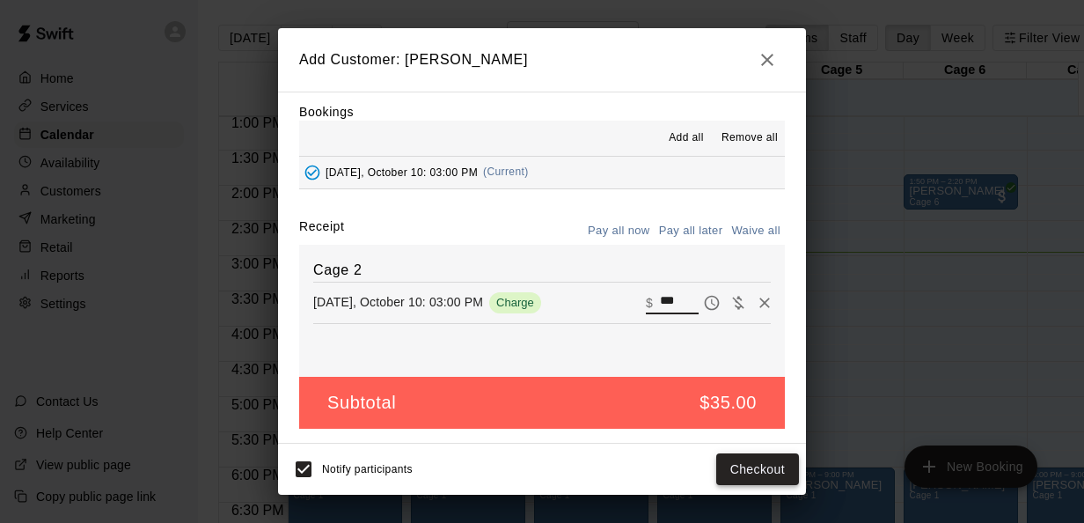
type input "***"
click at [735, 465] on button "Checkout" at bounding box center [757, 469] width 83 height 33
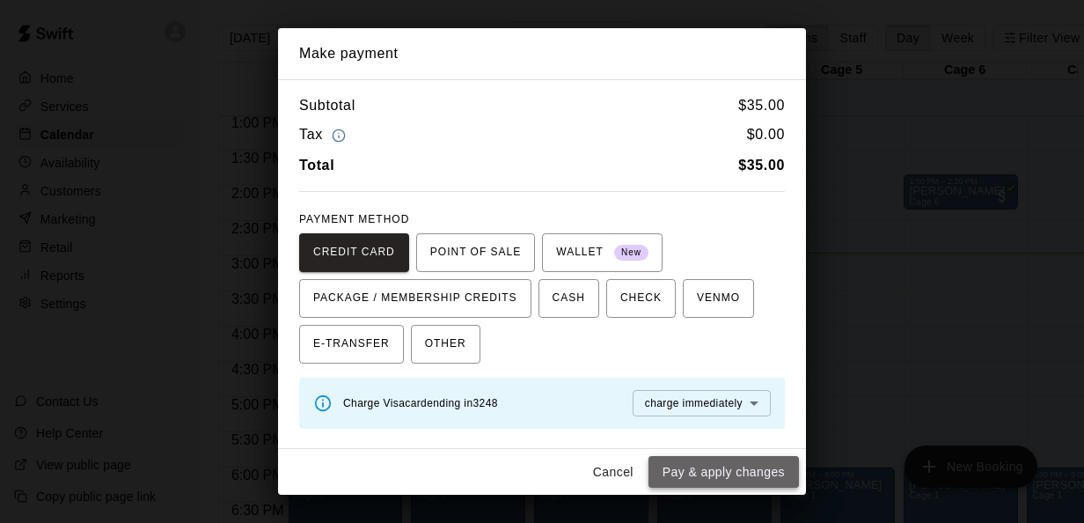
click at [732, 473] on button "Pay & apply changes" at bounding box center [723, 472] width 150 height 33
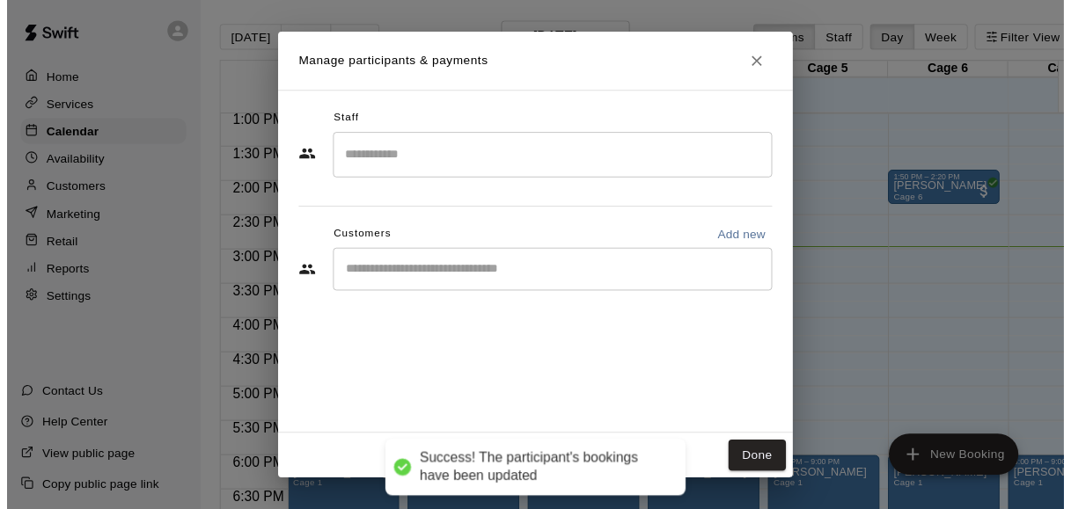
scroll to position [0, 0]
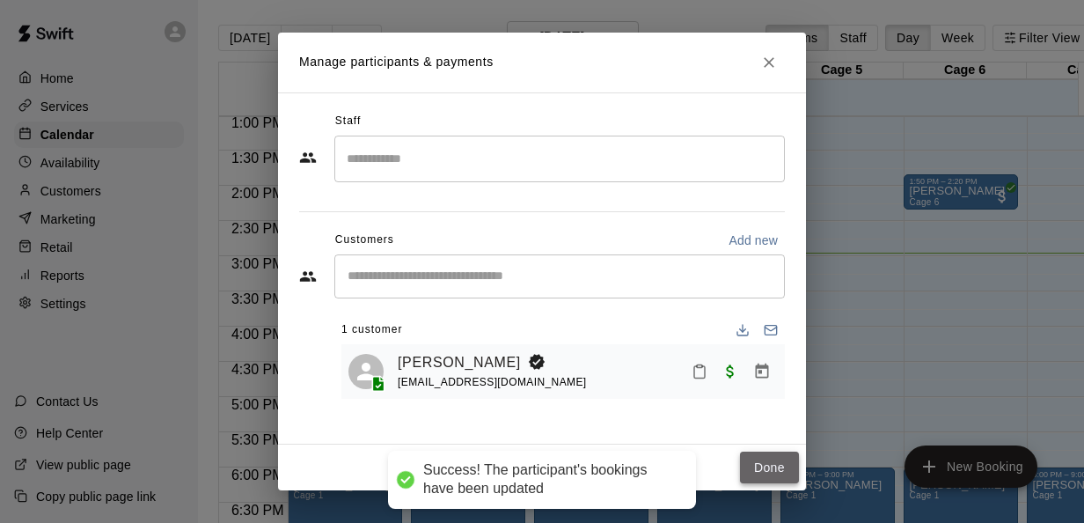
click at [765, 470] on button "Done" at bounding box center [769, 467] width 59 height 33
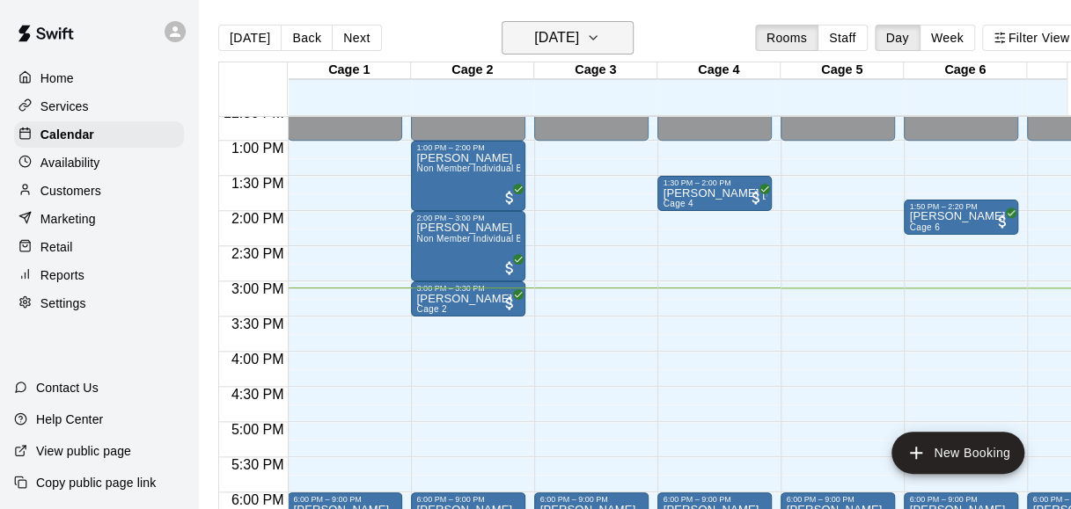
click at [579, 38] on h6 "[DATE]" at bounding box center [556, 38] width 45 height 25
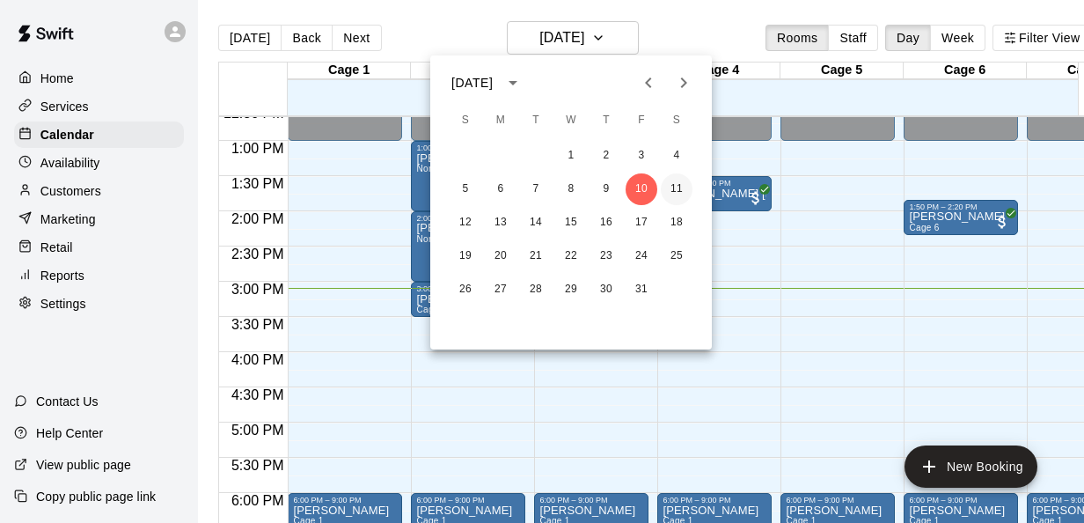
click at [676, 188] on button "11" at bounding box center [677, 189] width 32 height 32
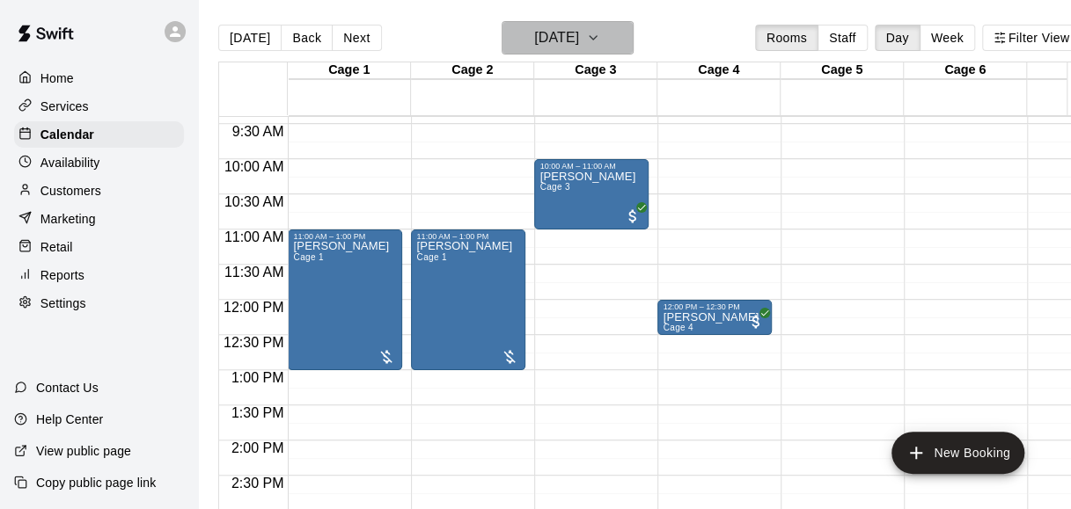
click at [579, 37] on h6 "[DATE]" at bounding box center [556, 38] width 45 height 25
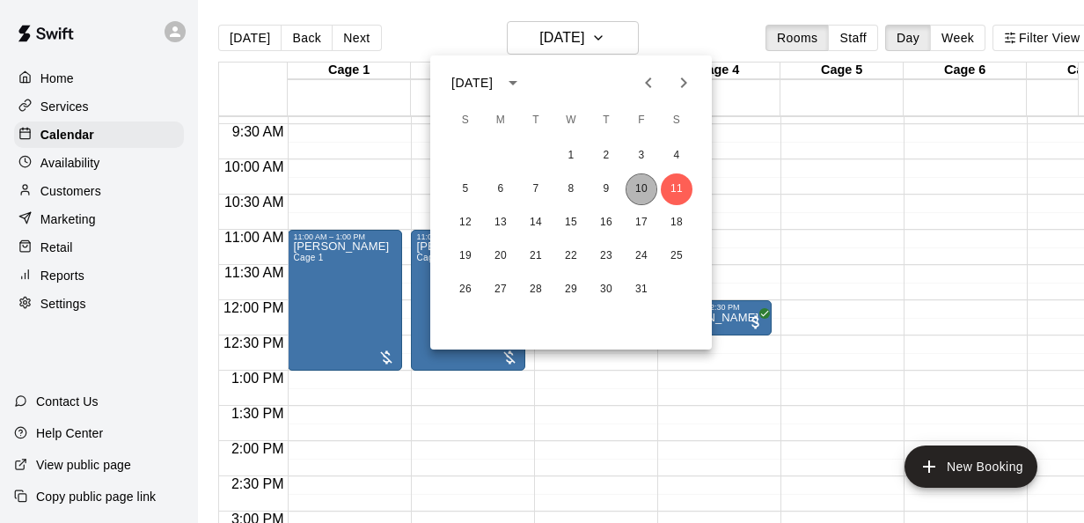
click at [646, 186] on button "10" at bounding box center [642, 189] width 32 height 32
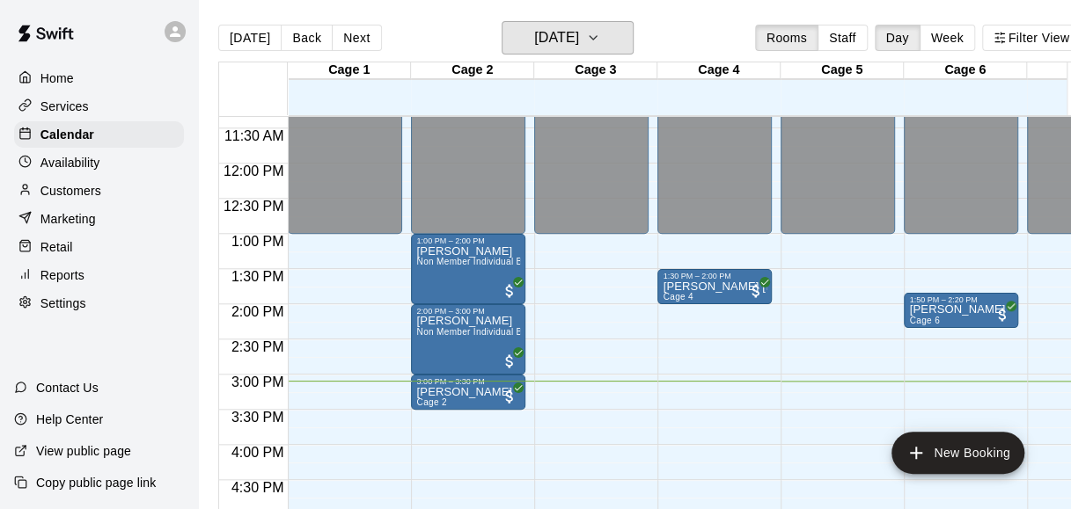
scroll to position [802, 0]
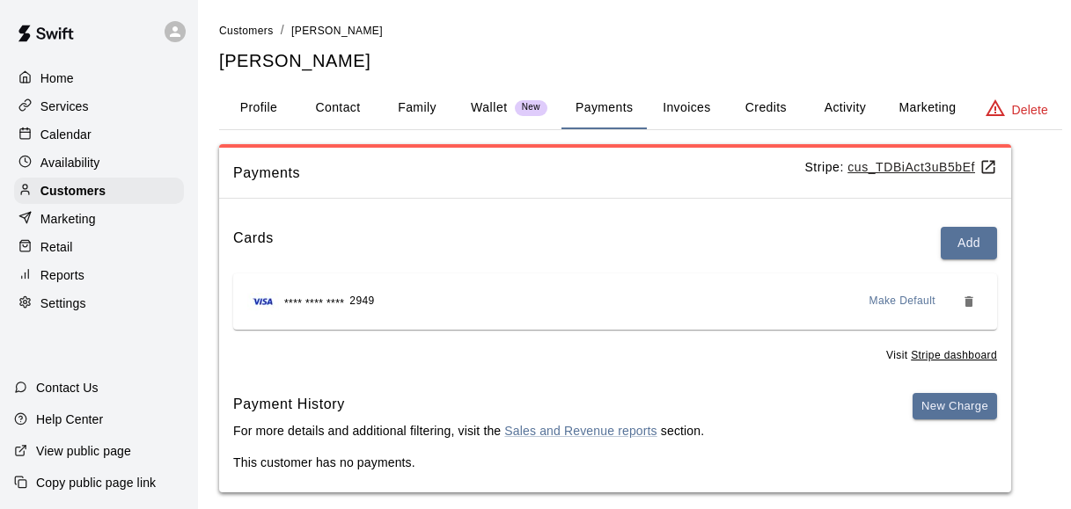
scroll to position [18, 0]
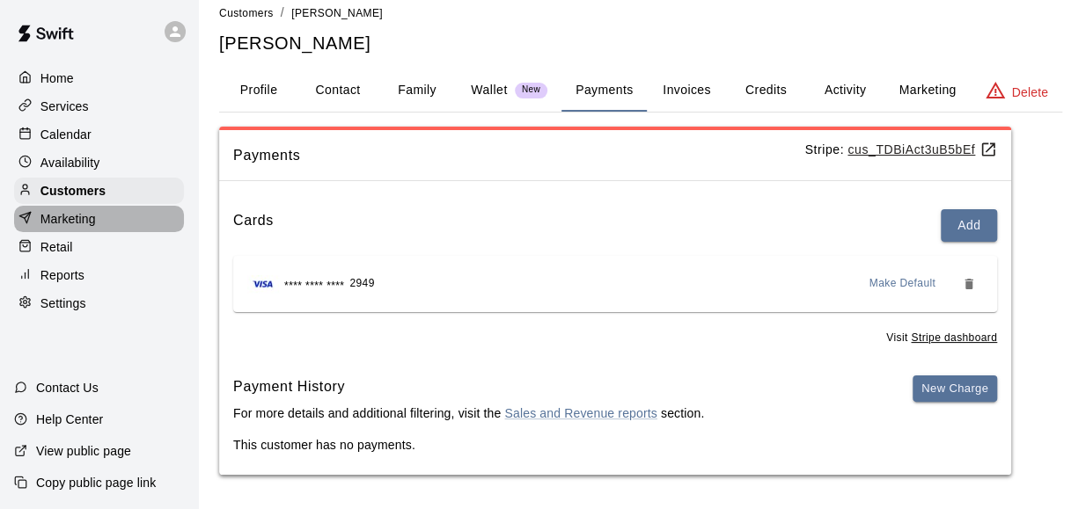
click at [120, 224] on div "Marketing" at bounding box center [99, 219] width 170 height 26
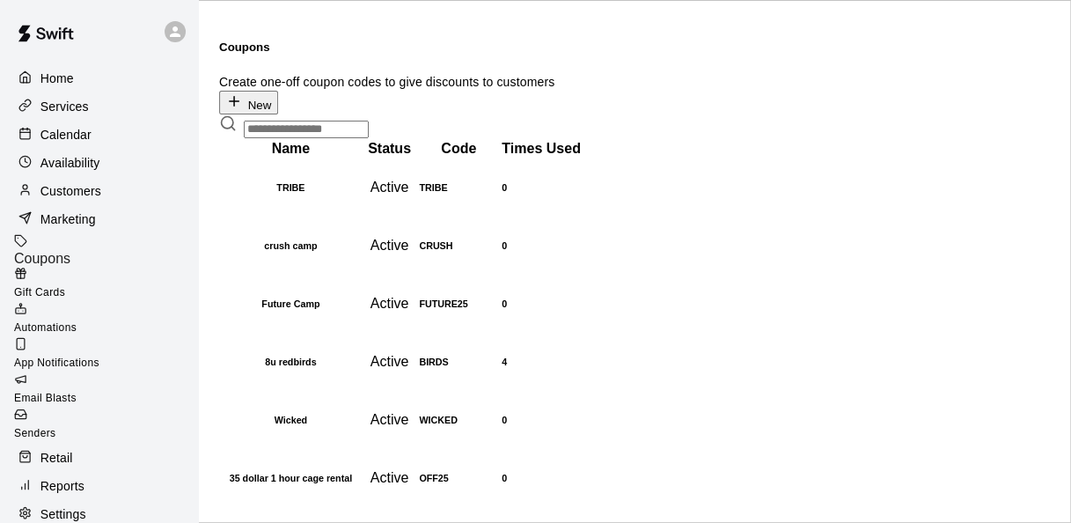
click at [331, 174] on th "TRIBE" at bounding box center [291, 187] width 140 height 56
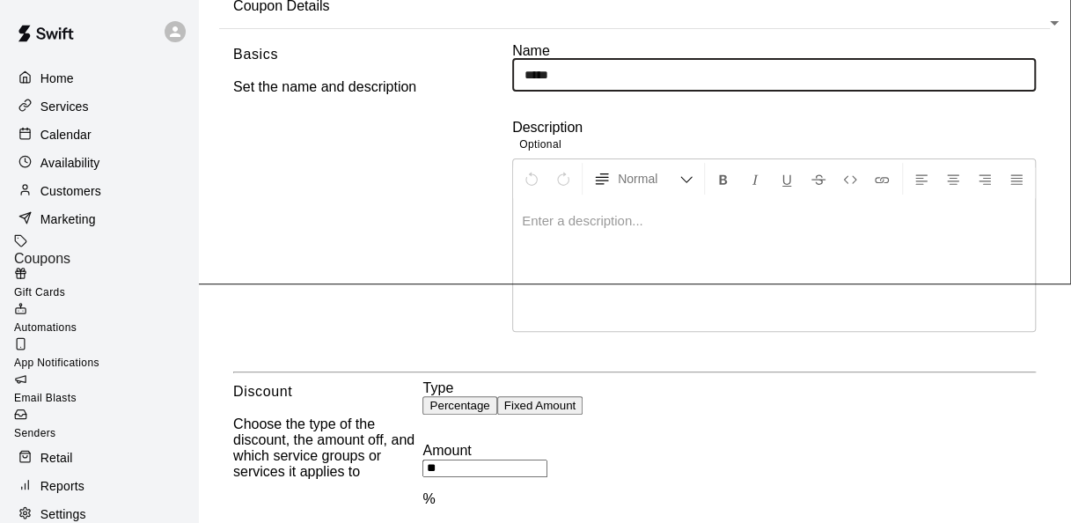
scroll to position [289, 0]
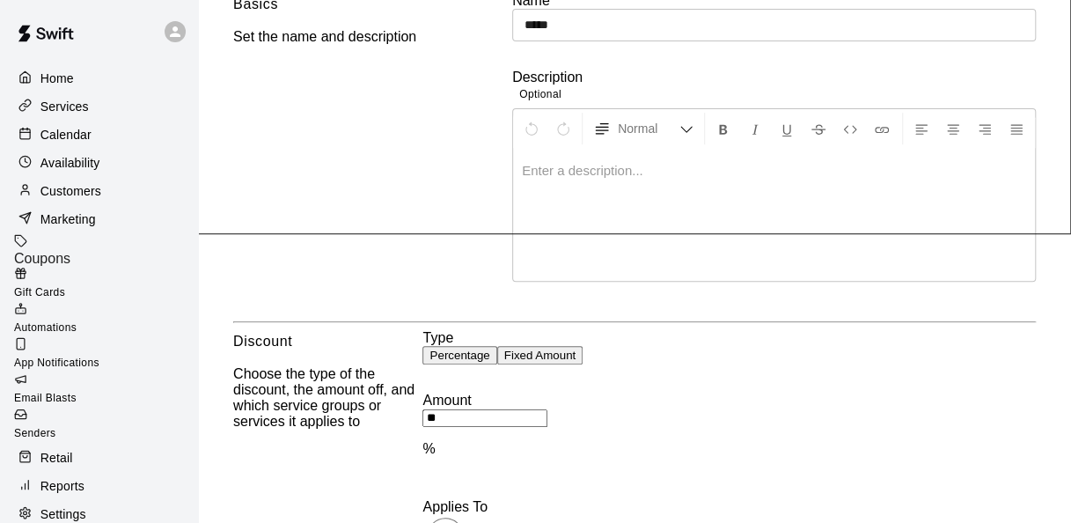
click at [530, 409] on input "**" at bounding box center [484, 418] width 125 height 18
type input "**"
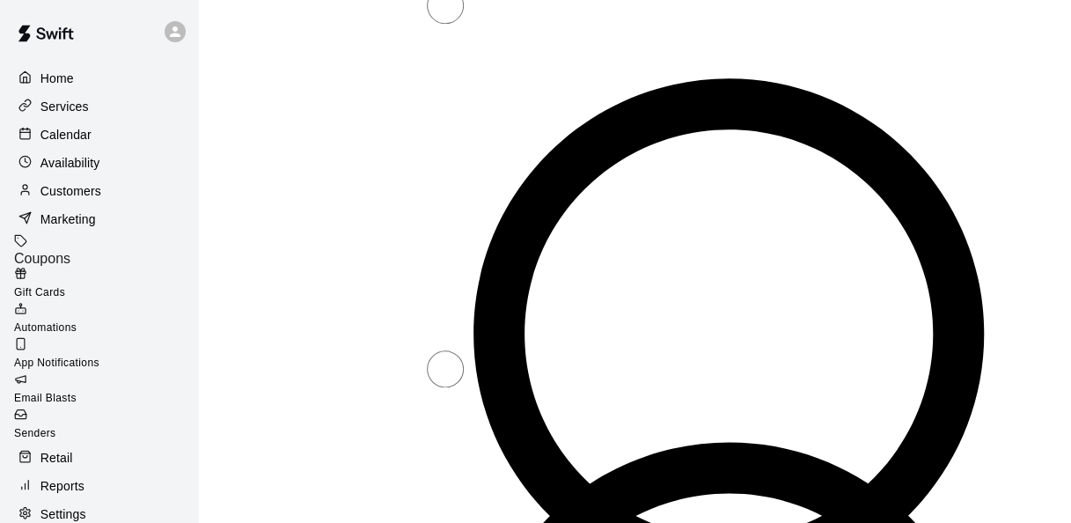
scroll to position [1135, 0]
